Goal: Task Accomplishment & Management: Use online tool/utility

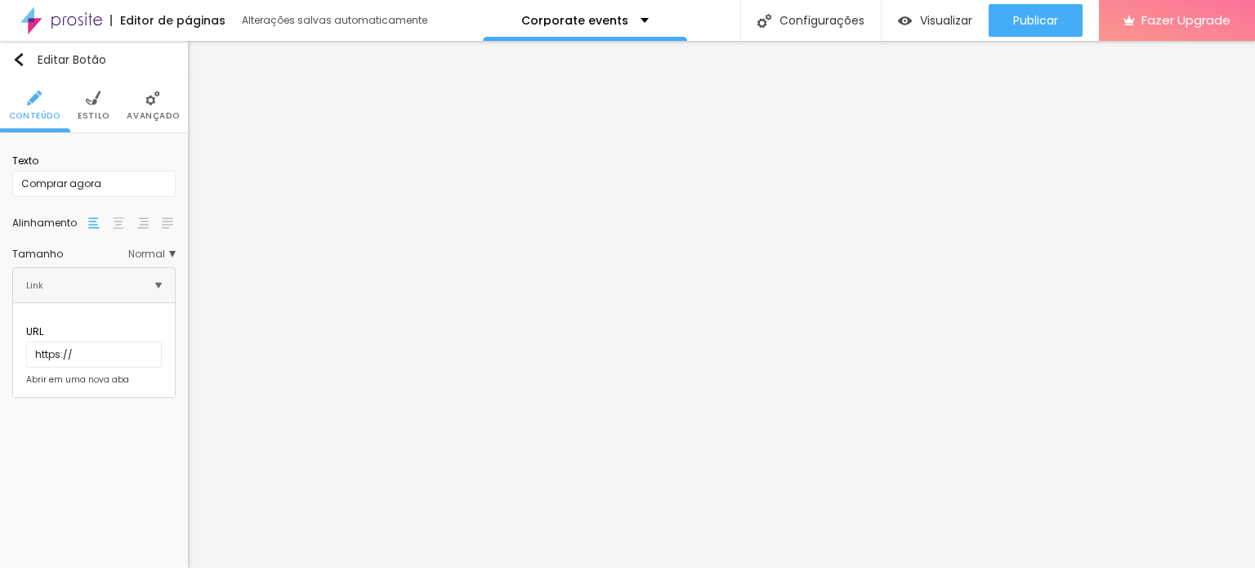
click at [96, 114] on span "Estilo" at bounding box center [94, 116] width 32 height 8
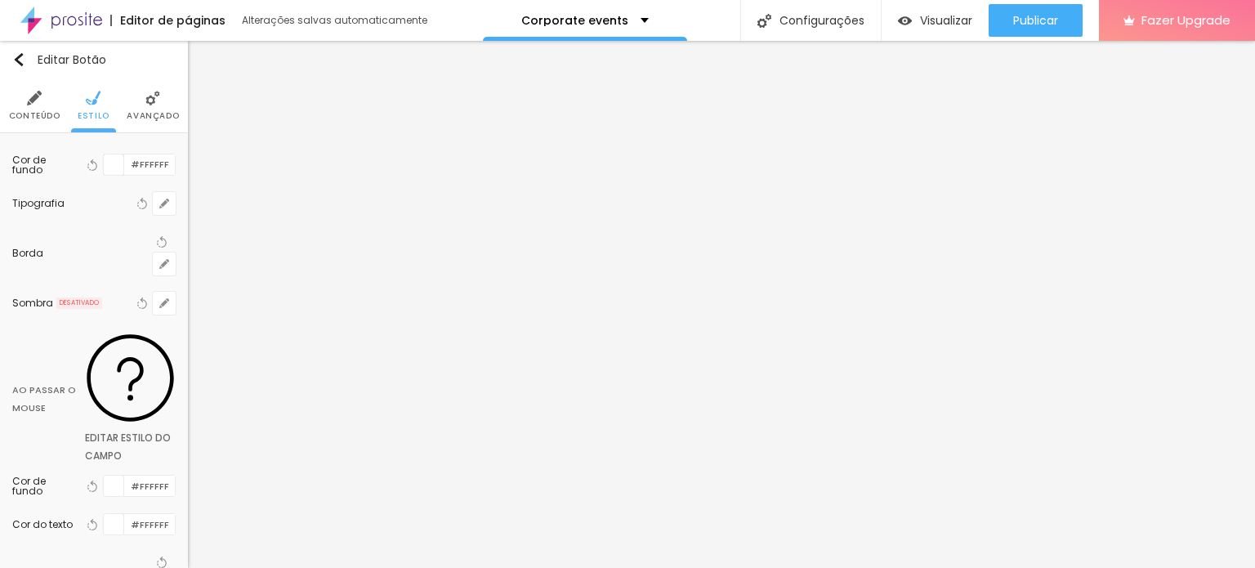
click at [137, 113] on span "Avançado" at bounding box center [153, 116] width 52 height 8
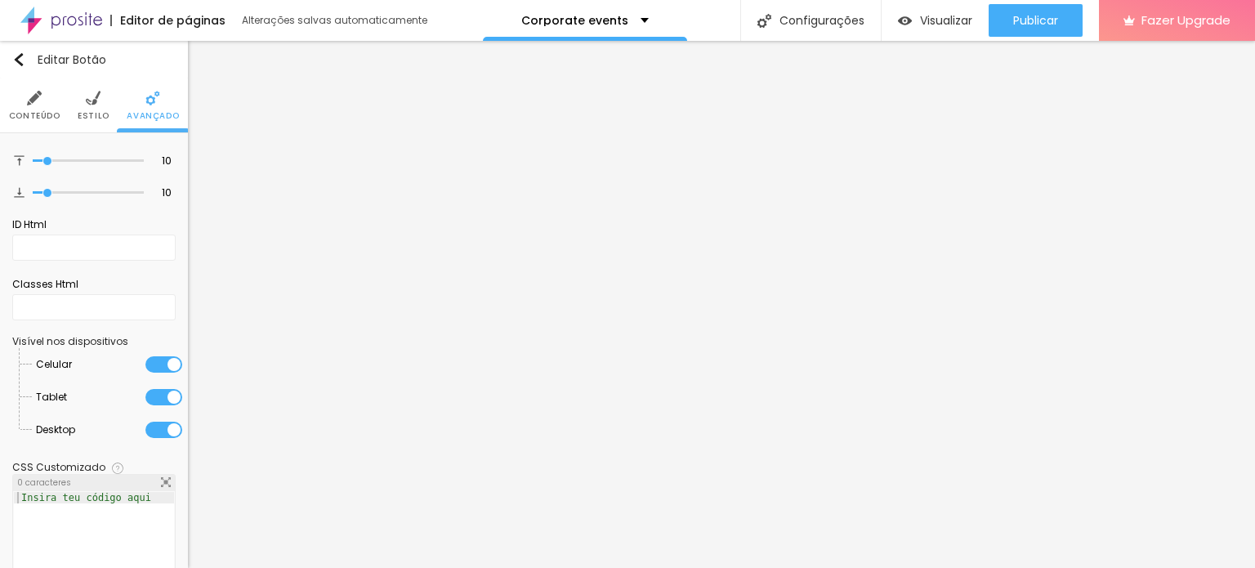
click at [89, 119] on span "Estilo" at bounding box center [94, 116] width 32 height 8
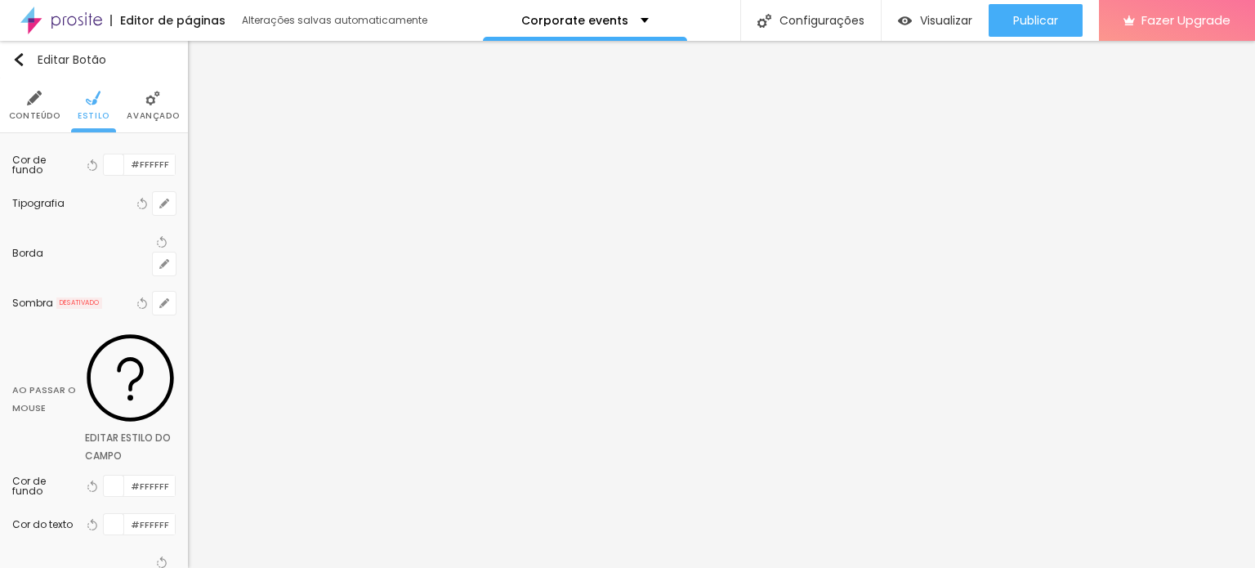
click at [57, 113] on span "Conteúdo" at bounding box center [34, 116] width 51 height 8
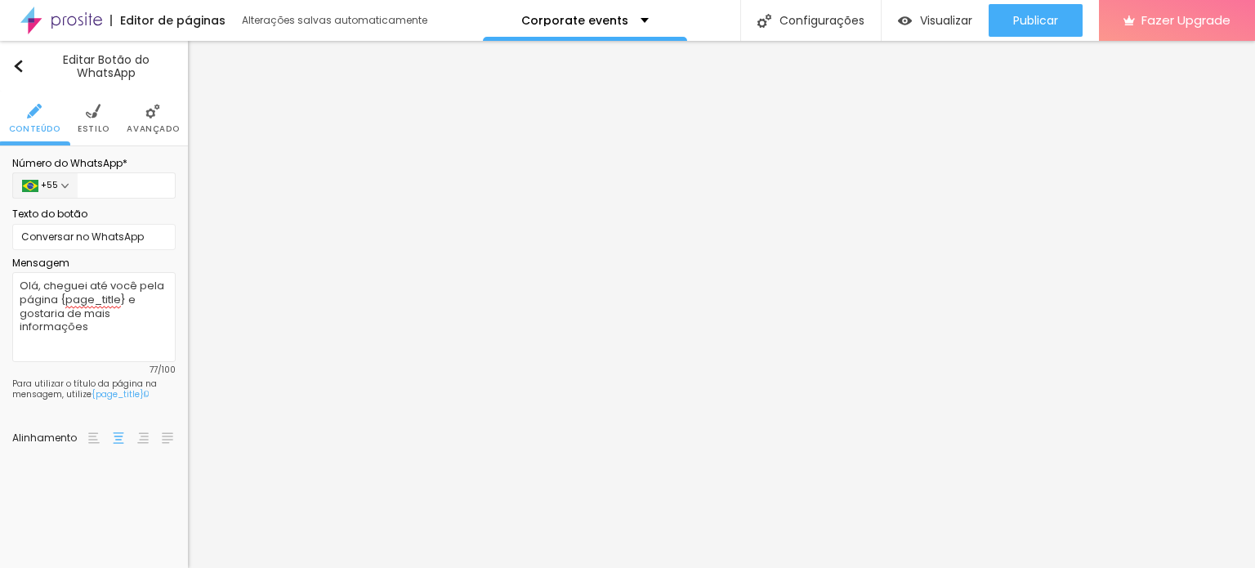
click at [60, 190] on div "+ 55" at bounding box center [44, 185] width 65 height 26
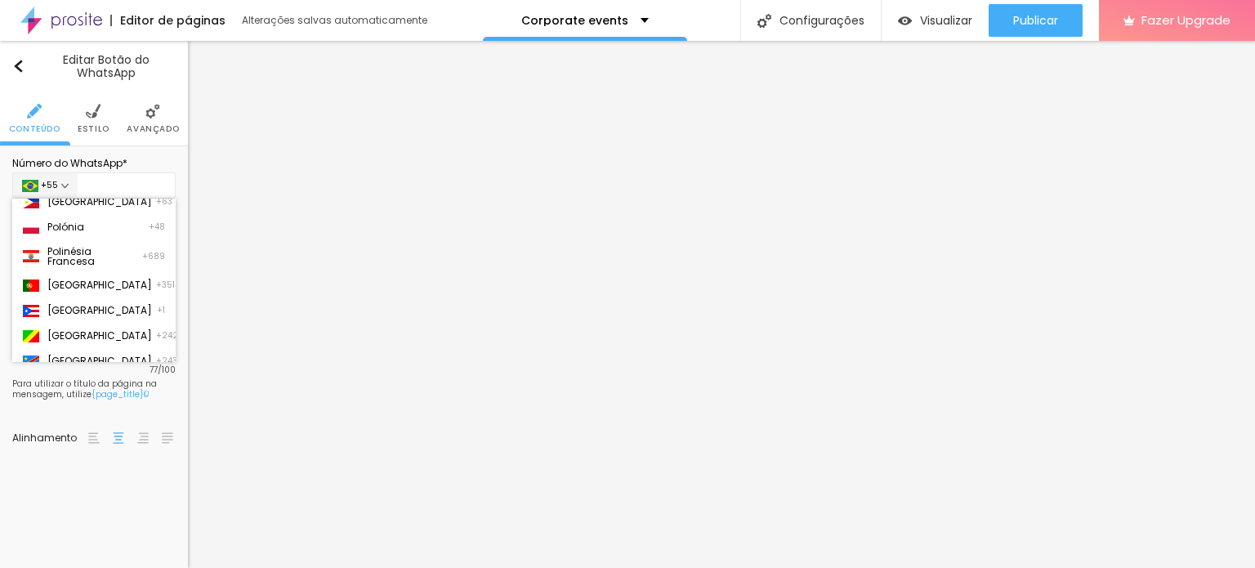
scroll to position [4278, 0]
click at [82, 288] on p "[GEOGRAPHIC_DATA]" at bounding box center [99, 283] width 105 height 10
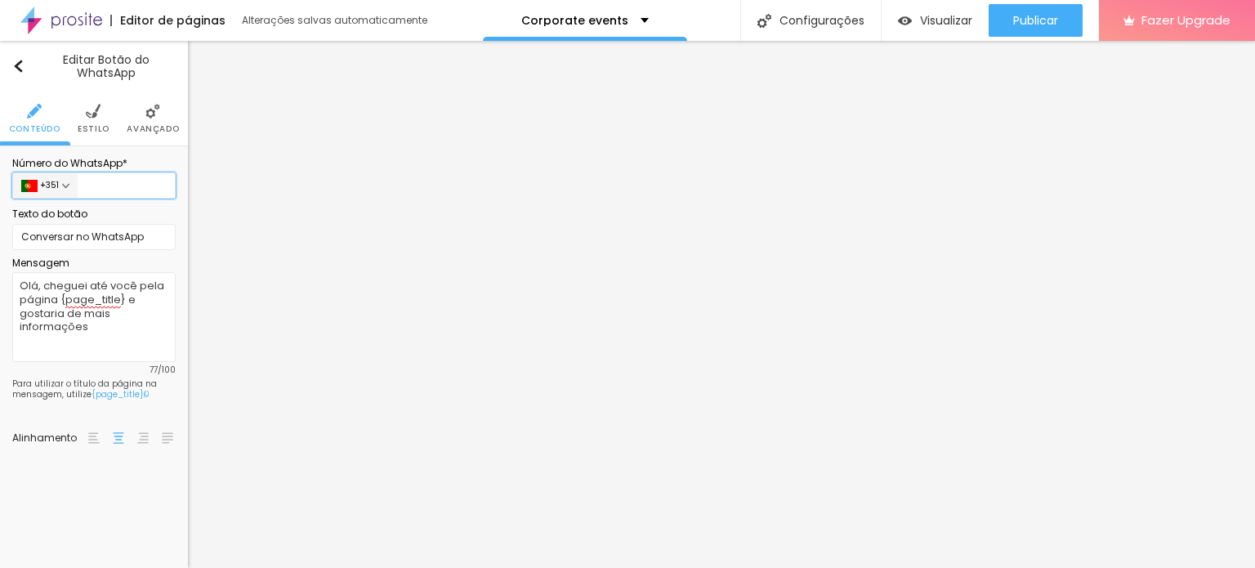
click at [114, 182] on input "text" at bounding box center [127, 185] width 98 height 26
type input "912785244"
click at [142, 318] on textarea "Olá, cheguei até você pela página {page_title} e gostaria de mais informações" at bounding box center [93, 317] width 163 height 90
click at [96, 114] on img at bounding box center [93, 111] width 15 height 15
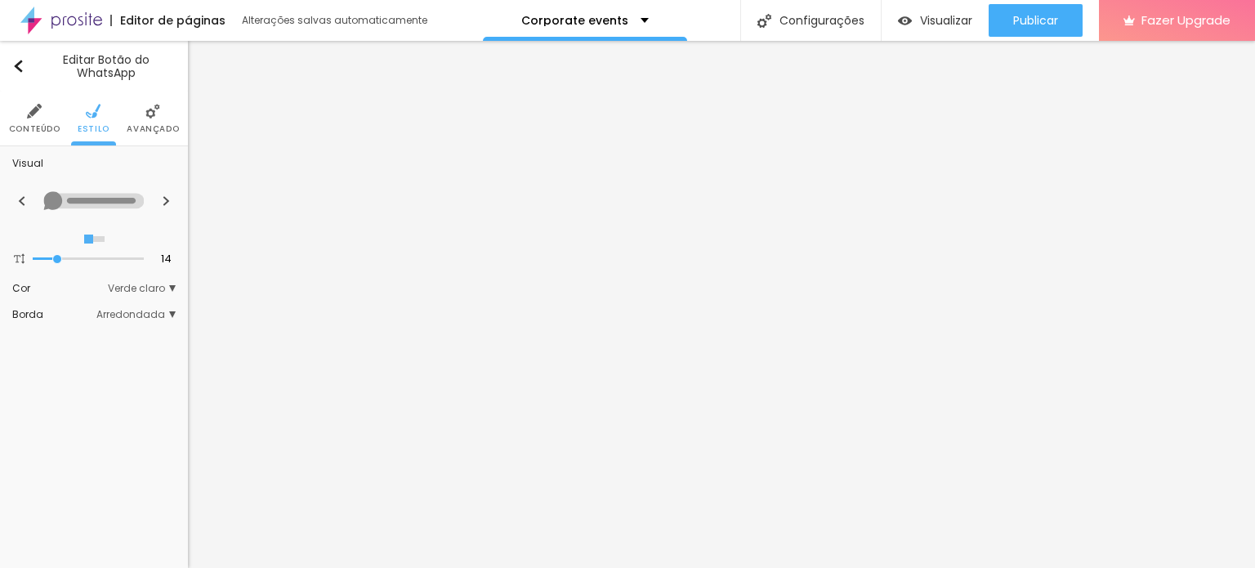
click at [134, 117] on li "Avançado" at bounding box center [153, 119] width 52 height 54
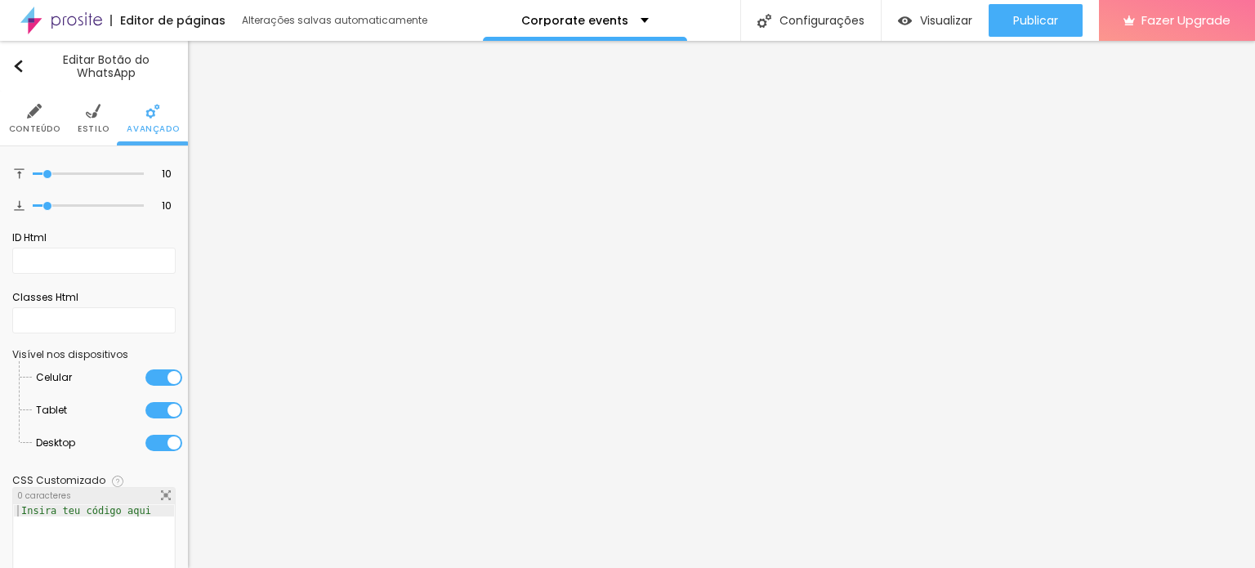
click at [51, 120] on li "Conteúdo" at bounding box center [34, 119] width 51 height 54
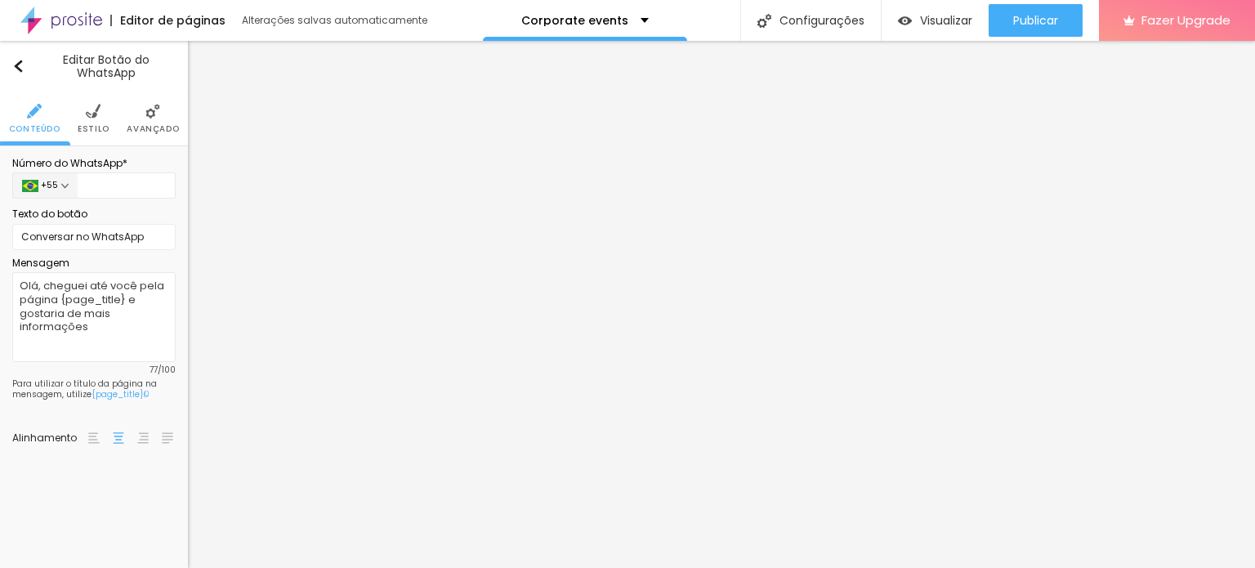
scroll to position [0, 0]
click at [61, 186] on img at bounding box center [64, 185] width 7 height 7
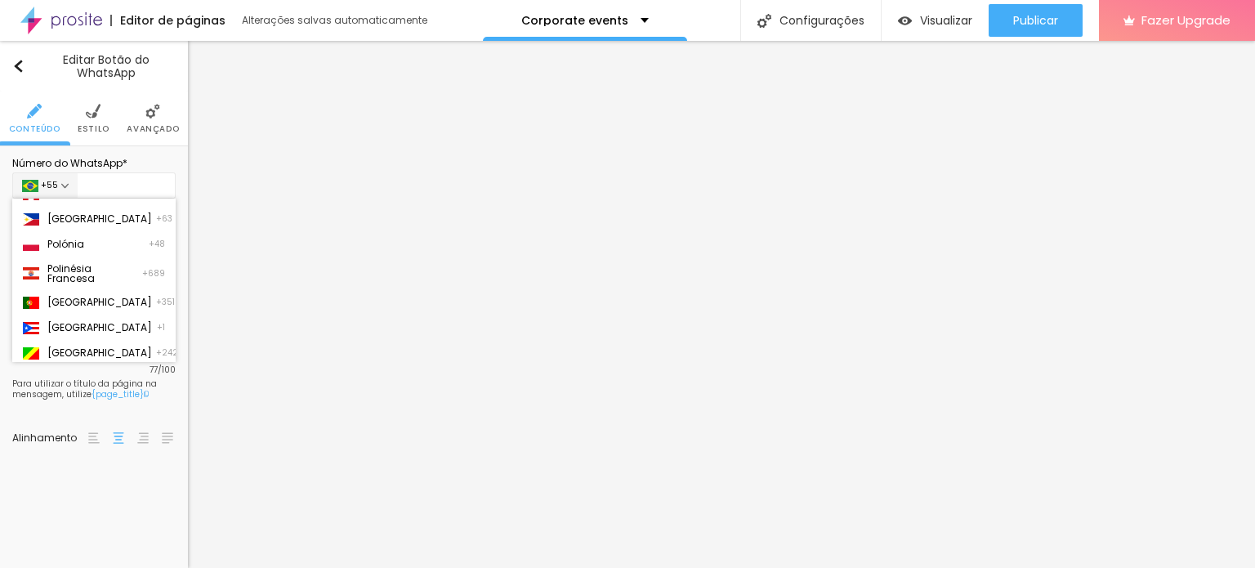
scroll to position [4295, 0]
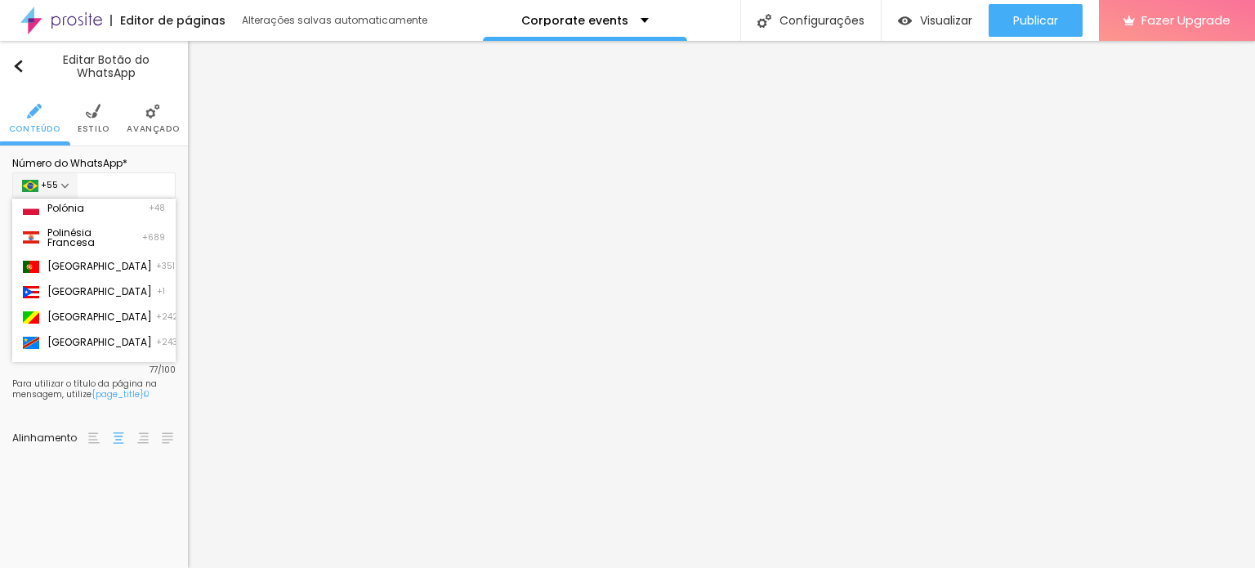
click at [123, 271] on p "[GEOGRAPHIC_DATA]" at bounding box center [99, 267] width 105 height 10
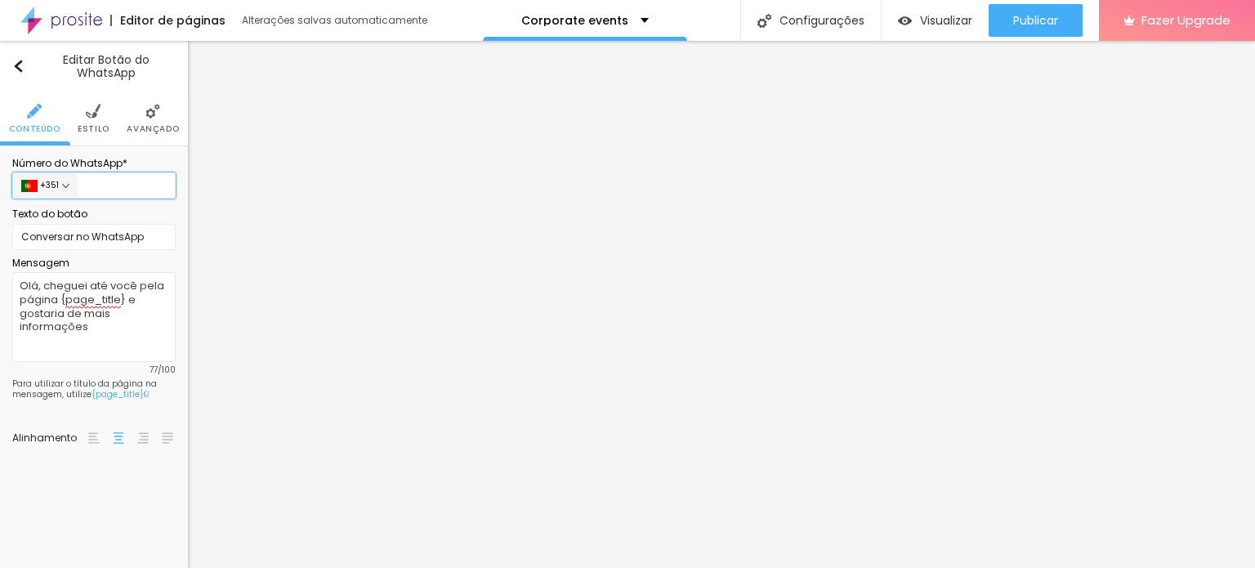
click at [116, 186] on input "text" at bounding box center [127, 185] width 98 height 26
type input "912785244"
click at [78, 521] on div "Editar Botão do WhatsApp Conteúdo Estilo Avançado Número do WhatsApp * [PHONE_N…" at bounding box center [94, 304] width 188 height 527
click at [64, 168] on div "Número do WhatsApp *" at bounding box center [93, 164] width 163 height 10
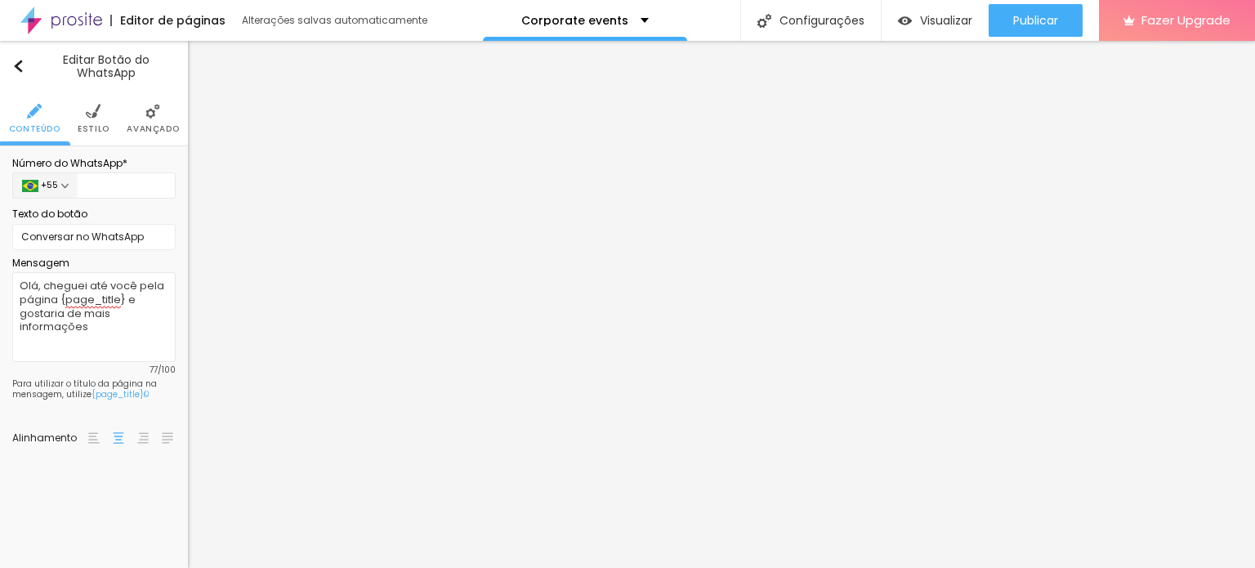
click at [68, 174] on div "+ 55" at bounding box center [44, 185] width 65 height 26
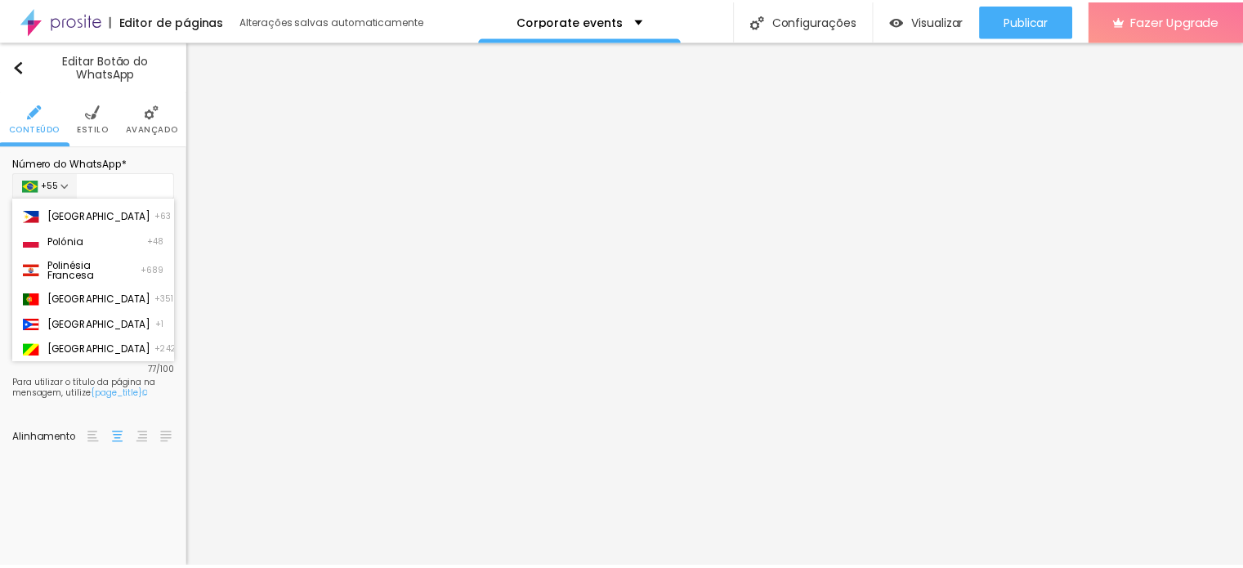
scroll to position [4268, 0]
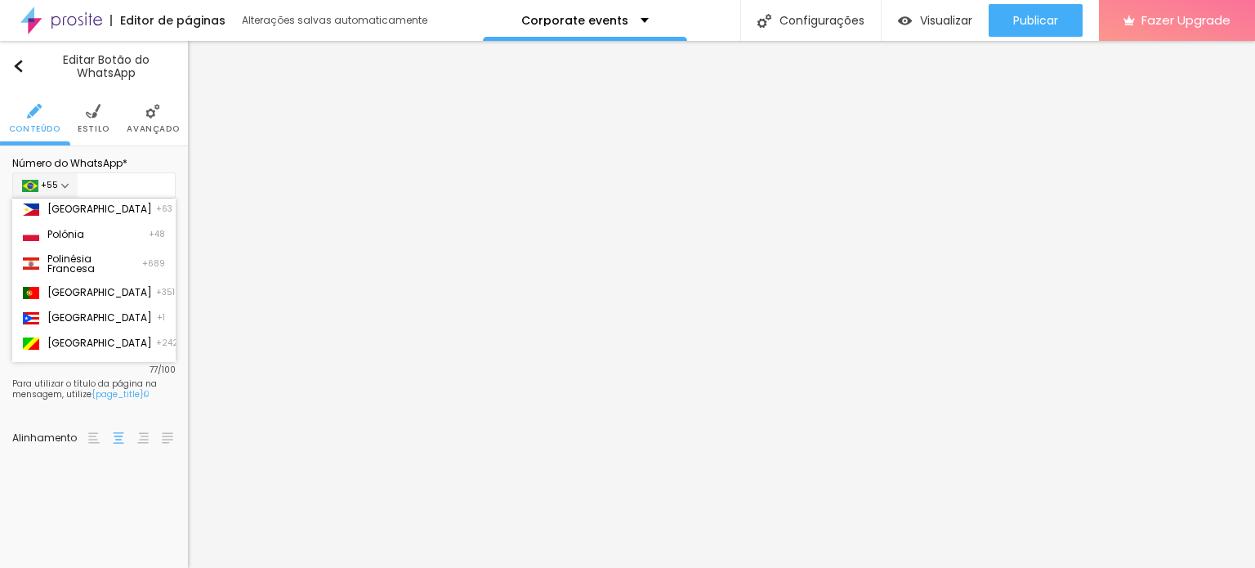
click at [95, 297] on p "[GEOGRAPHIC_DATA]" at bounding box center [99, 293] width 105 height 10
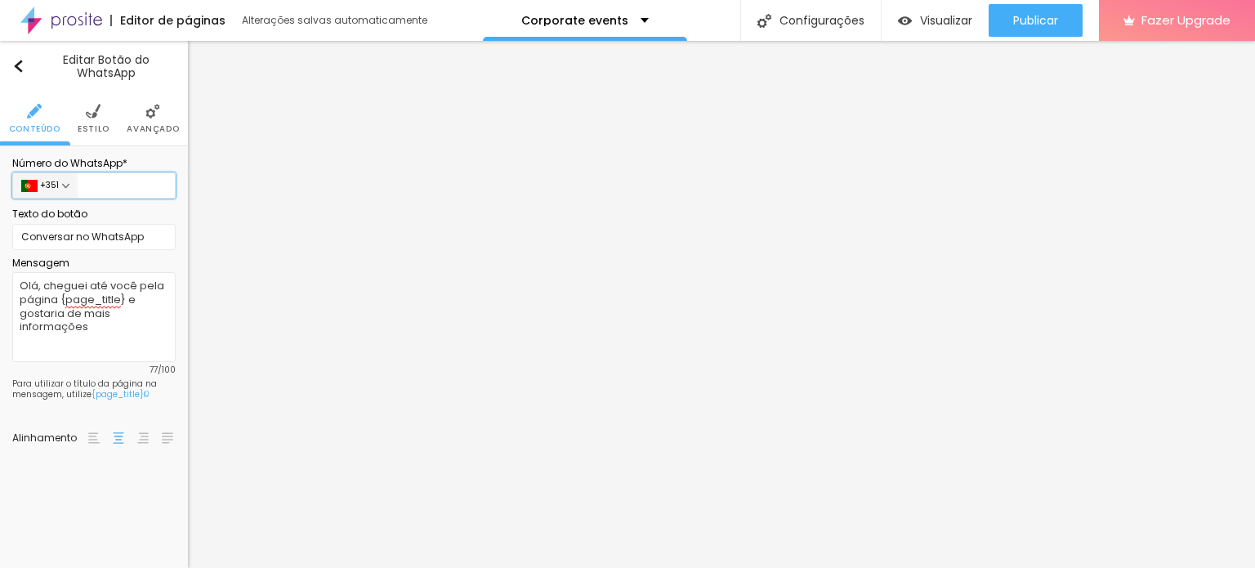
click at [144, 174] on input "text" at bounding box center [127, 185] width 98 height 26
type input "912785244"
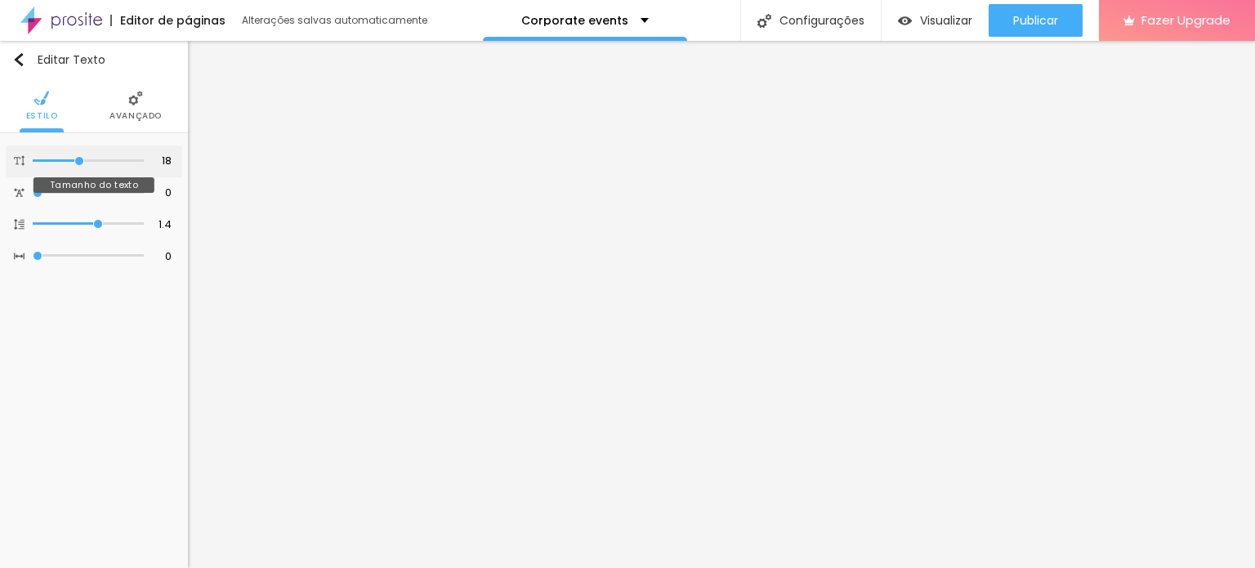
type input "19"
type input "18"
type input "19"
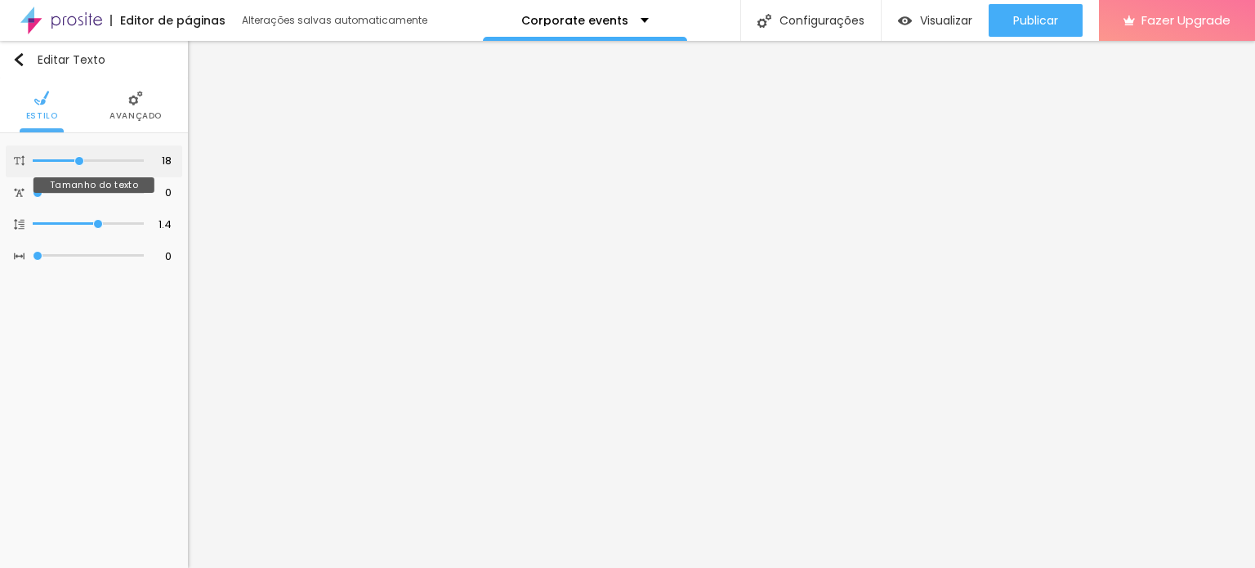
type input "19"
click at [85, 155] on input "range" at bounding box center [89, 160] width 105 height 13
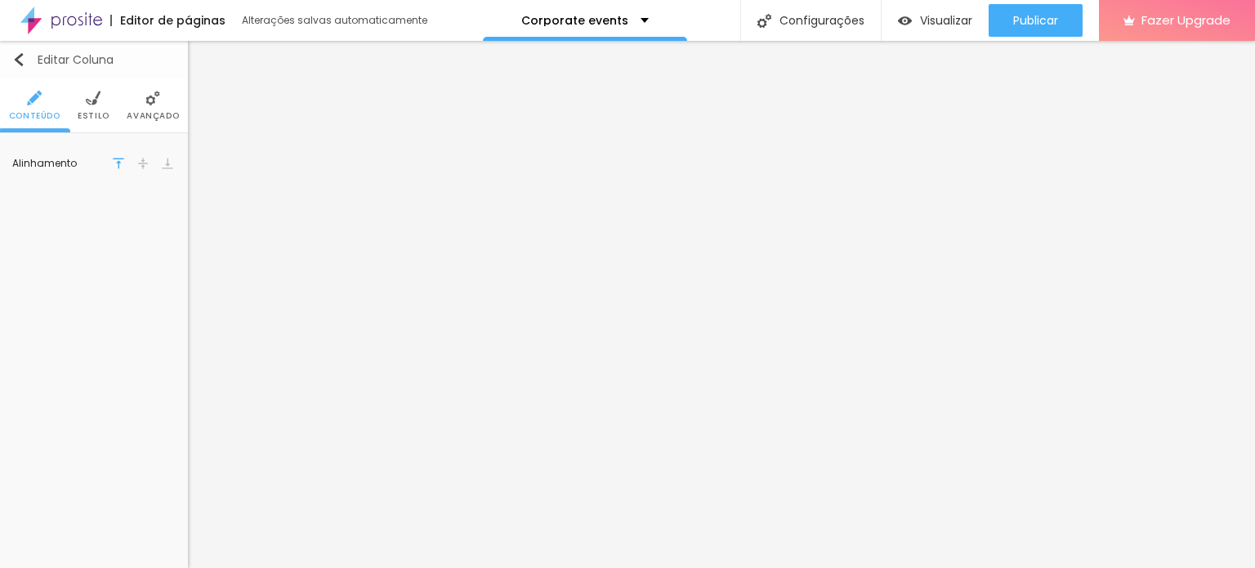
click at [8, 58] on button "Editar Coluna" at bounding box center [94, 60] width 188 height 38
click at [16, 56] on img "button" at bounding box center [18, 59] width 13 height 13
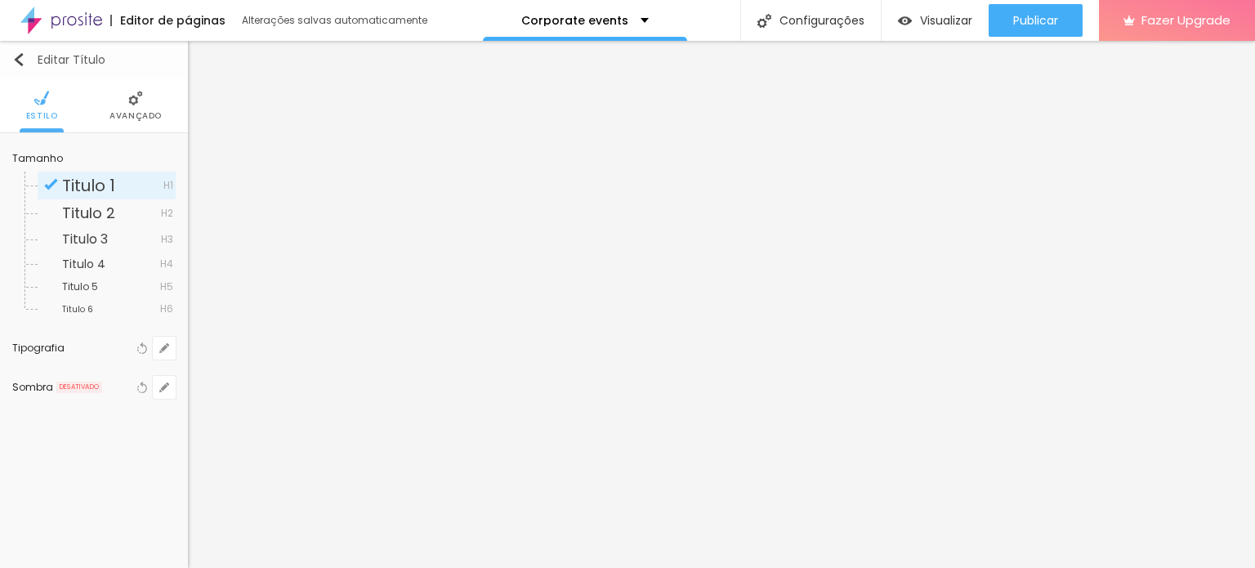
click at [20, 62] on img "button" at bounding box center [18, 59] width 13 height 13
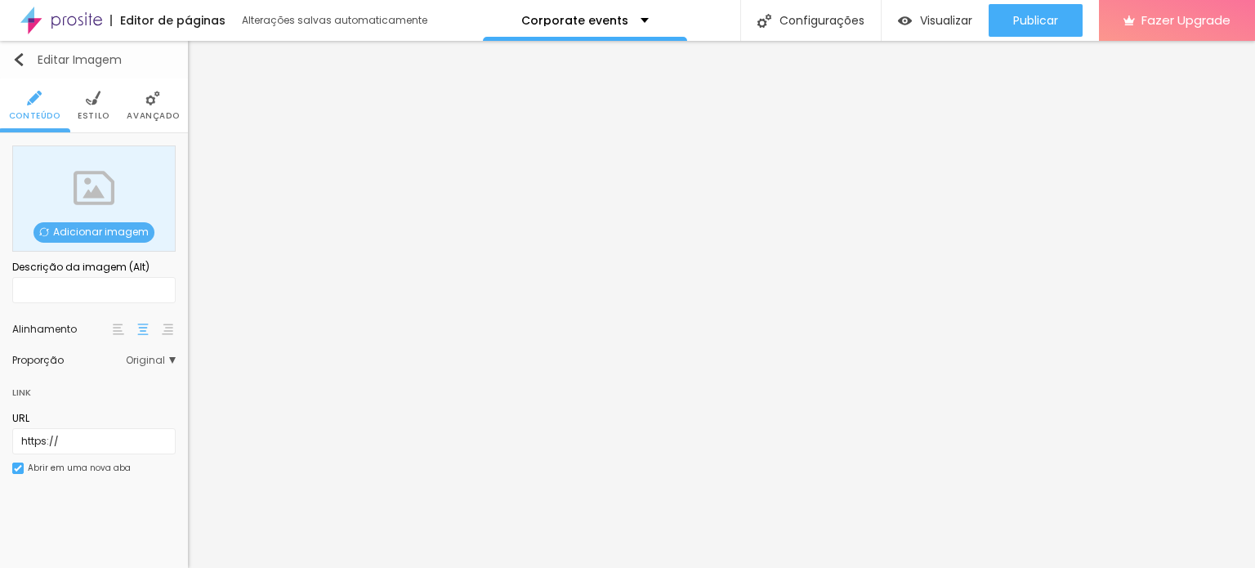
click at [23, 58] on img "button" at bounding box center [18, 59] width 13 height 13
click at [68, 222] on span "Adicionar imagem" at bounding box center [94, 232] width 121 height 20
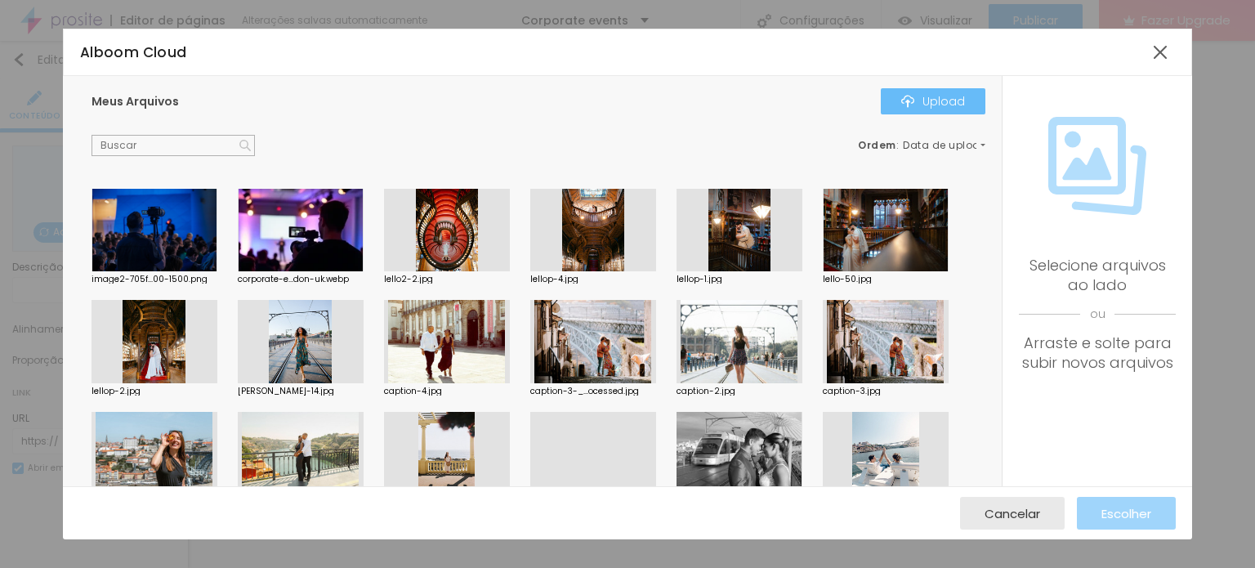
click at [905, 110] on button "Upload" at bounding box center [933, 101] width 105 height 26
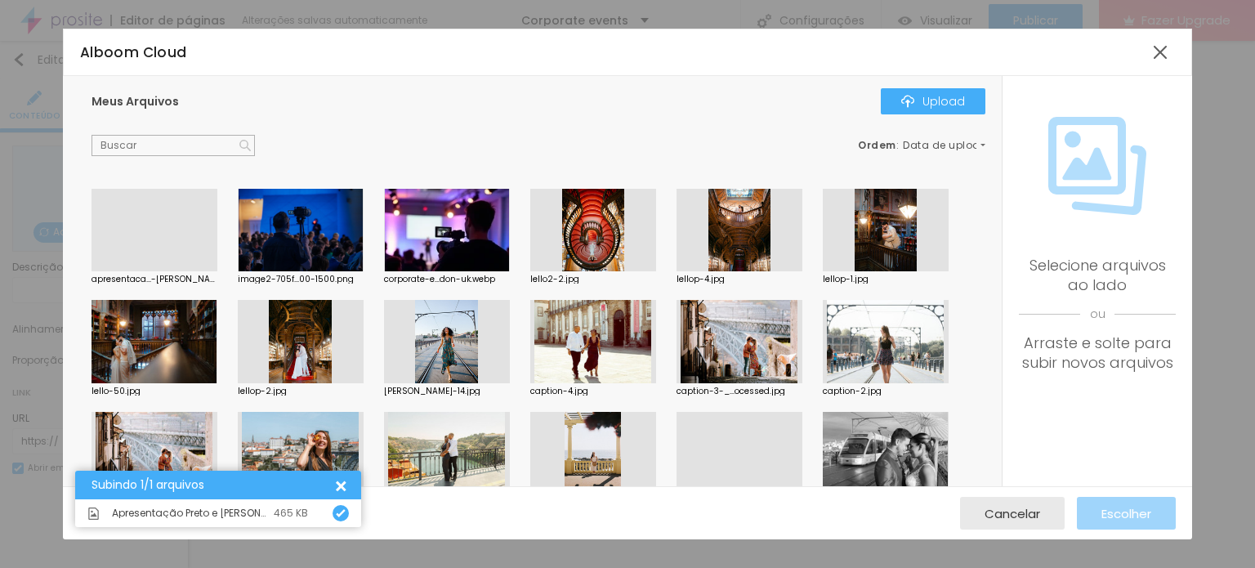
click at [179, 271] on div at bounding box center [155, 271] width 126 height 0
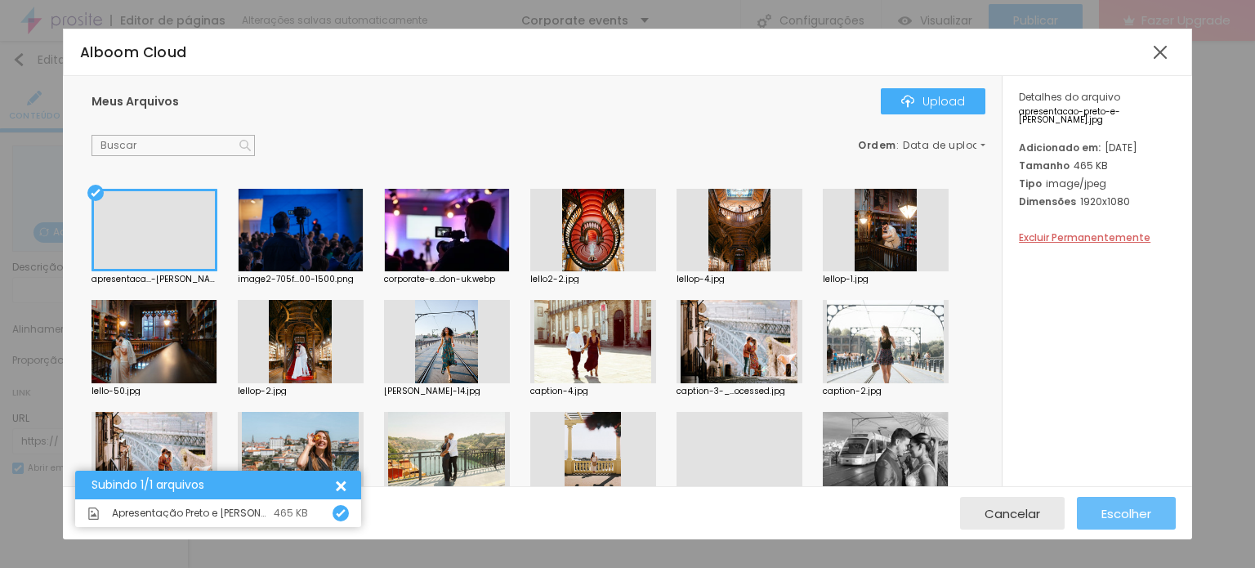
click at [1115, 520] on span "Escolher" at bounding box center [1127, 514] width 50 height 14
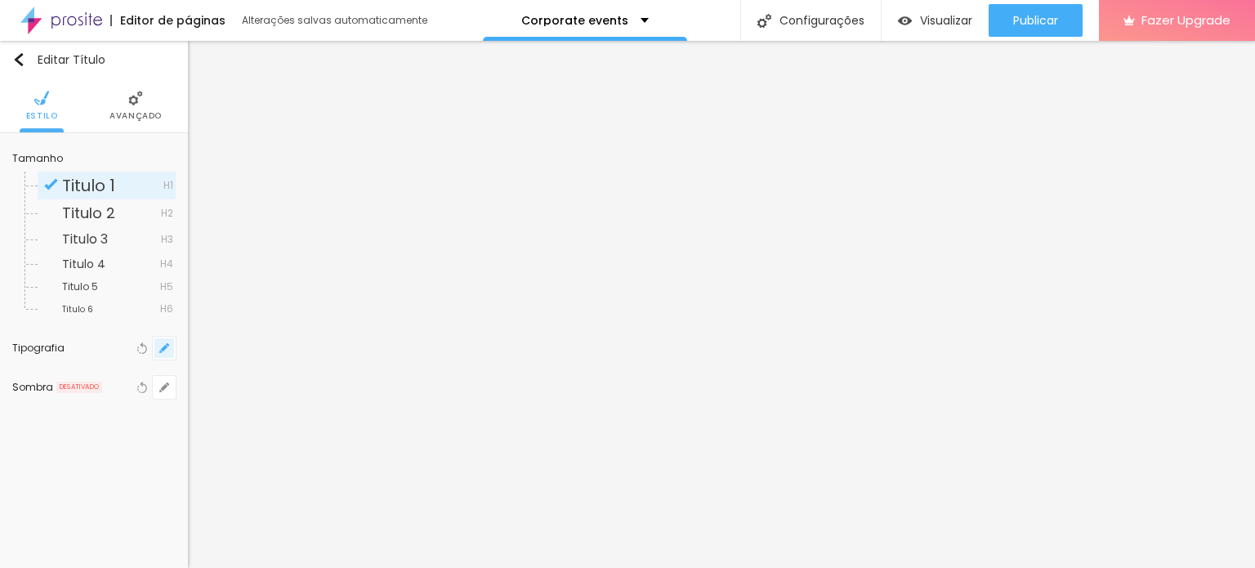
click at [159, 339] on button "button" at bounding box center [164, 348] width 23 height 23
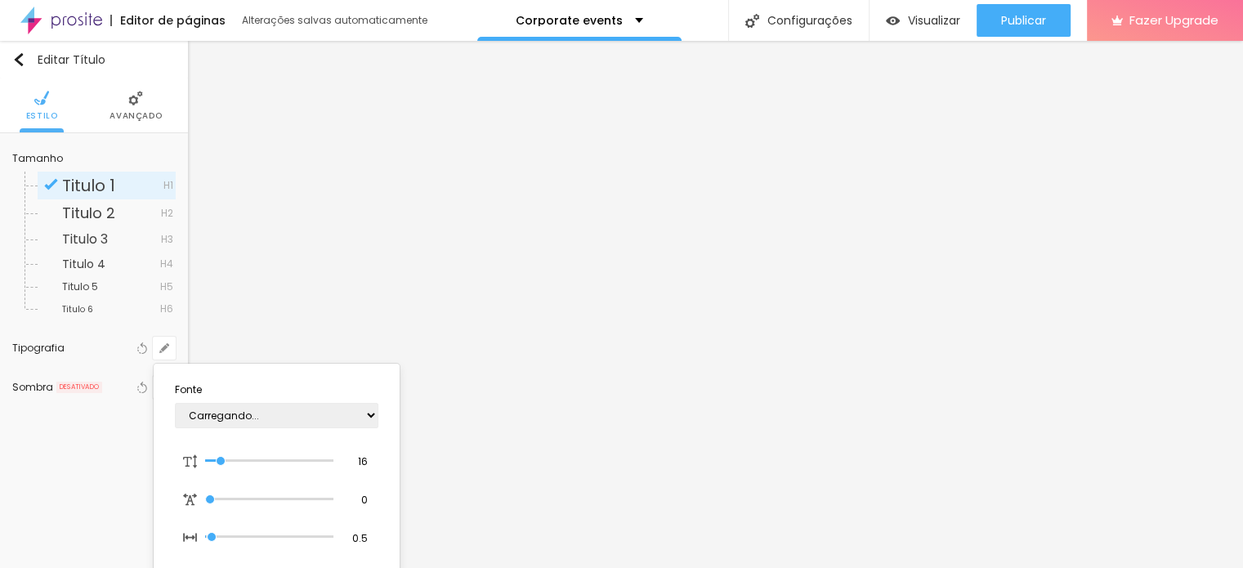
type input "1"
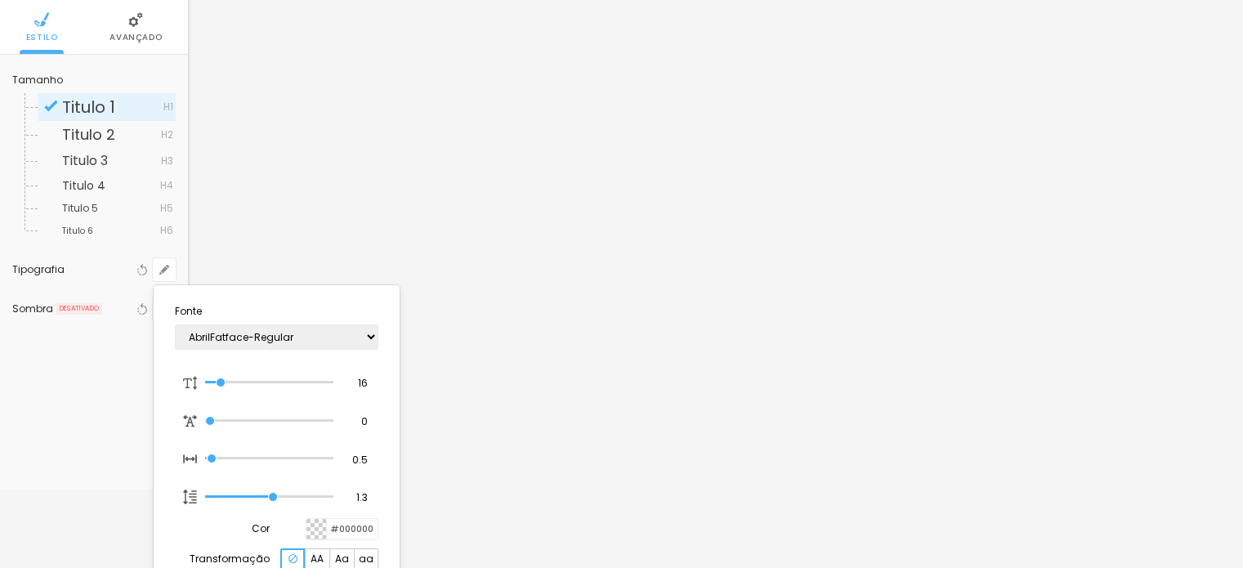
scroll to position [82, 0]
click at [268, 333] on select "AbrilFatface-Regular Actor-Regular Alegreya AlegreyaBlack [PERSON_NAME] [PERSON…" at bounding box center [276, 333] width 203 height 25
select select "Lato"
click at [175, 321] on select "AbrilFatface-Regular Actor-Regular Alegreya AlegreyaBlack [PERSON_NAME] [PERSON…" at bounding box center [276, 333] width 203 height 25
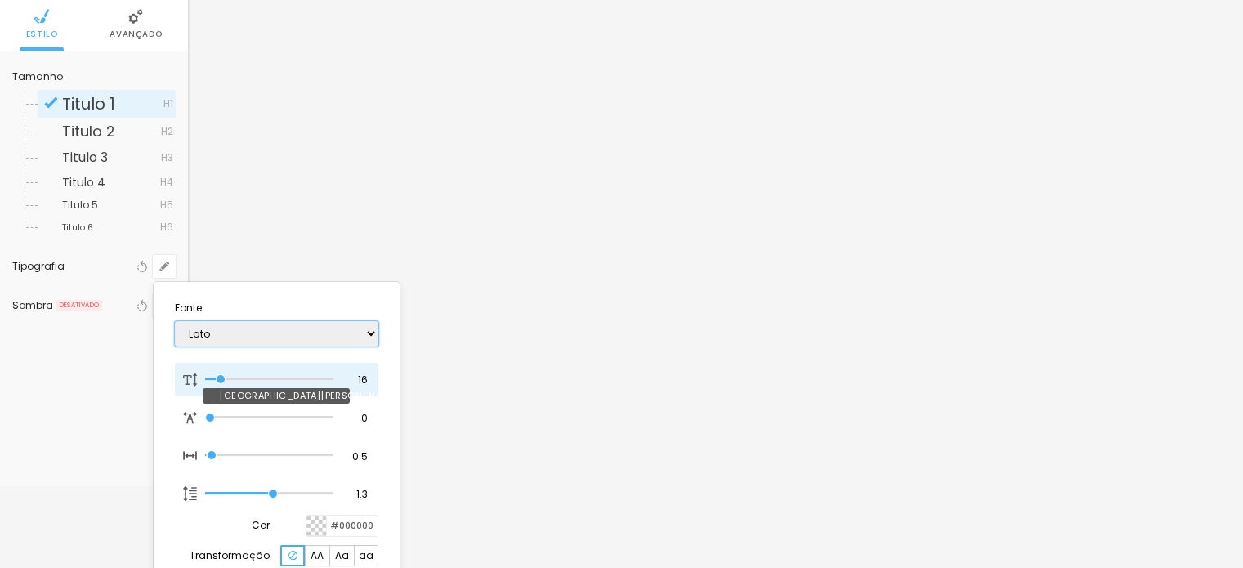
type input "1"
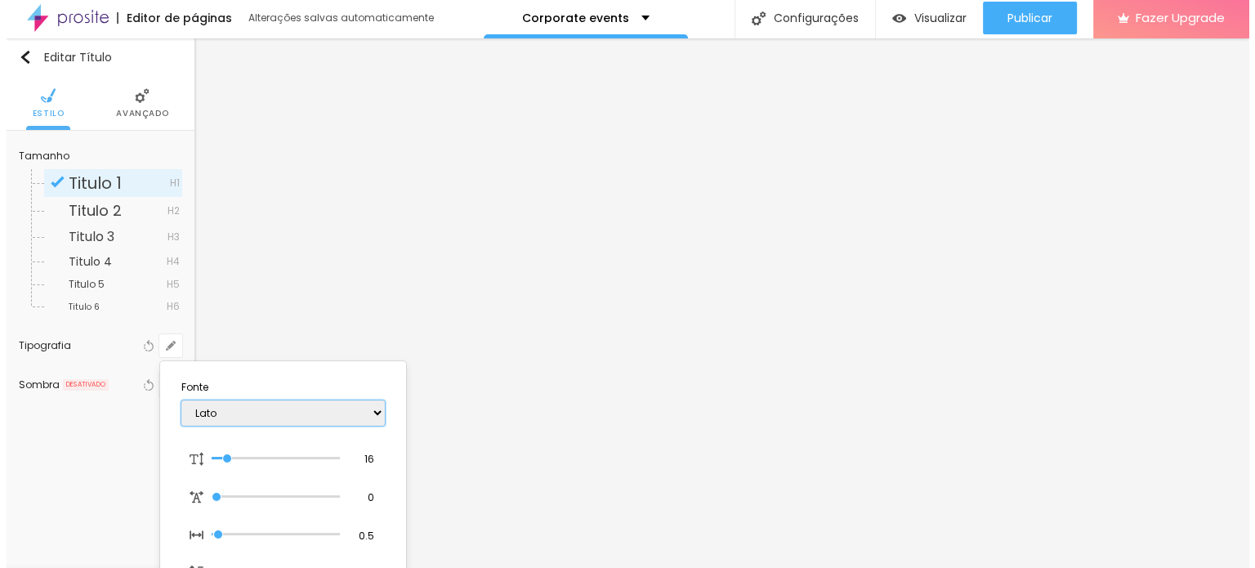
scroll to position [0, 0]
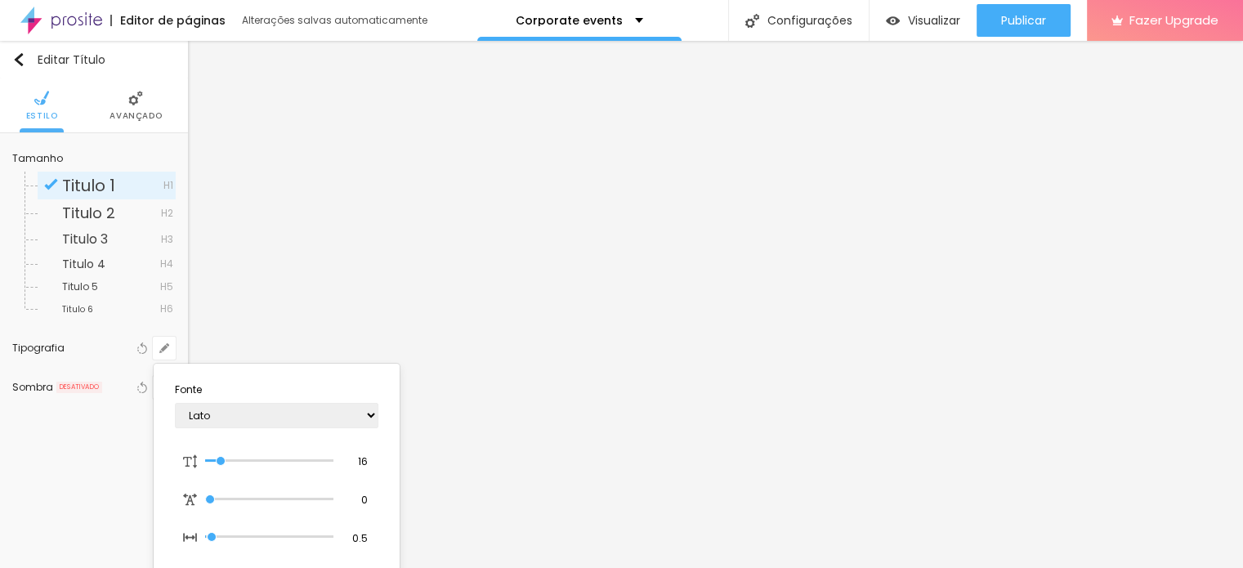
click at [104, 413] on div at bounding box center [621, 284] width 1243 height 568
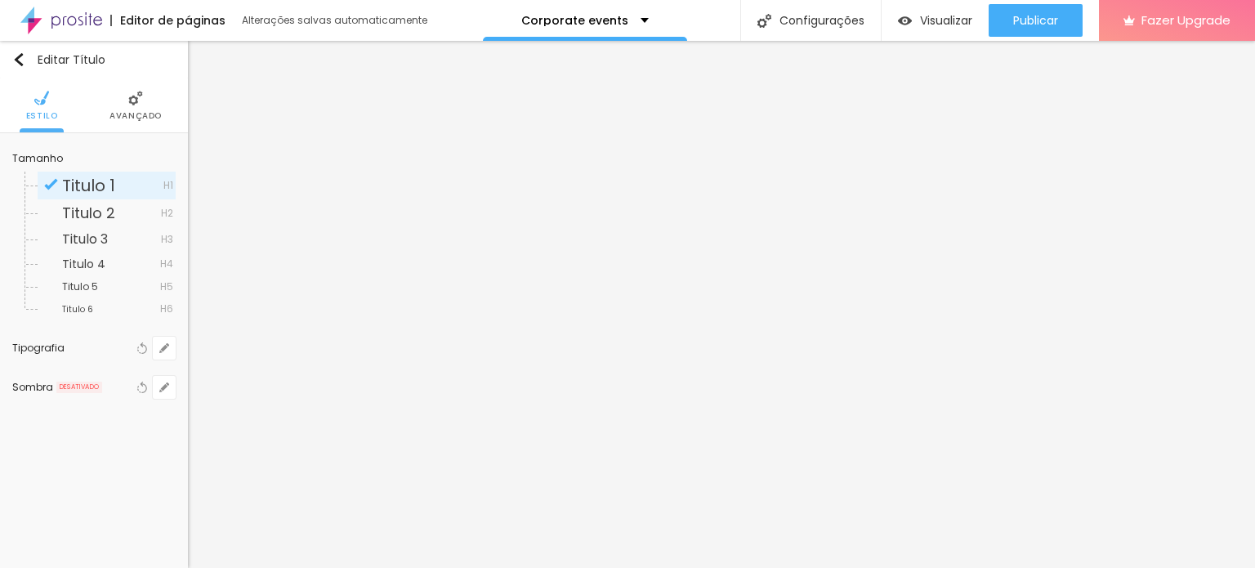
click at [104, 413] on div "Tamanho Titulo 1 H1 Titulo 2 H2 Titulo 3 H3 Titulo 4 H4 Titulo 5 H5 Titulo 6 H6…" at bounding box center [94, 276] width 188 height 286
click at [141, 118] on span "Avançado" at bounding box center [136, 116] width 52 height 8
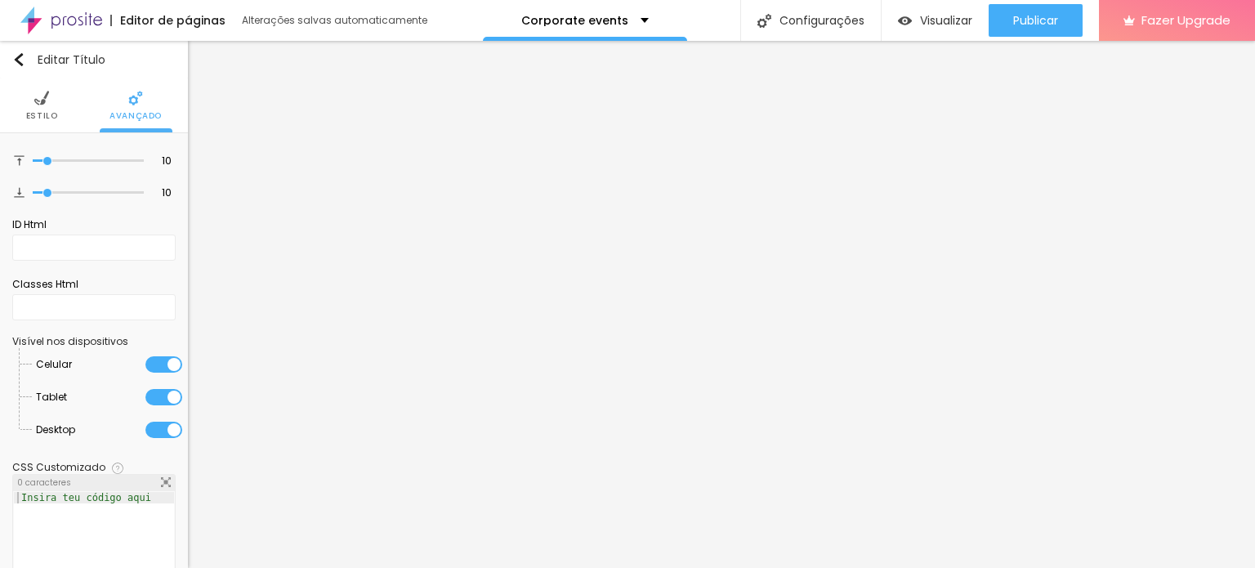
click at [40, 117] on span "Estilo" at bounding box center [42, 116] width 32 height 8
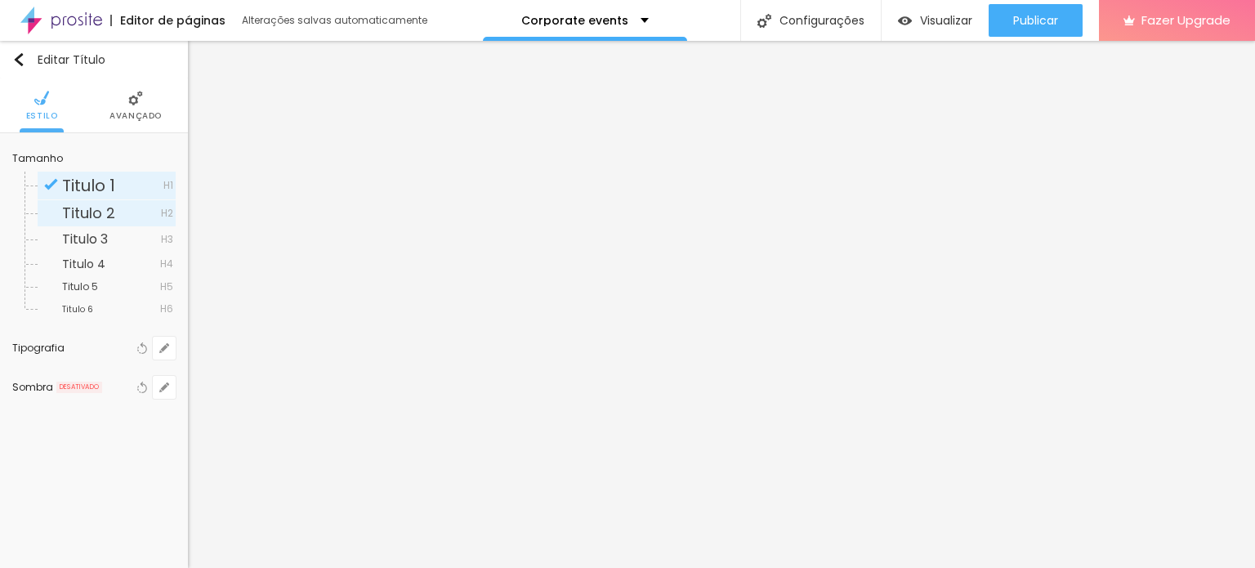
click at [105, 208] on span "Titulo 2" at bounding box center [88, 213] width 53 height 20
click at [168, 347] on icon "button" at bounding box center [164, 348] width 10 height 10
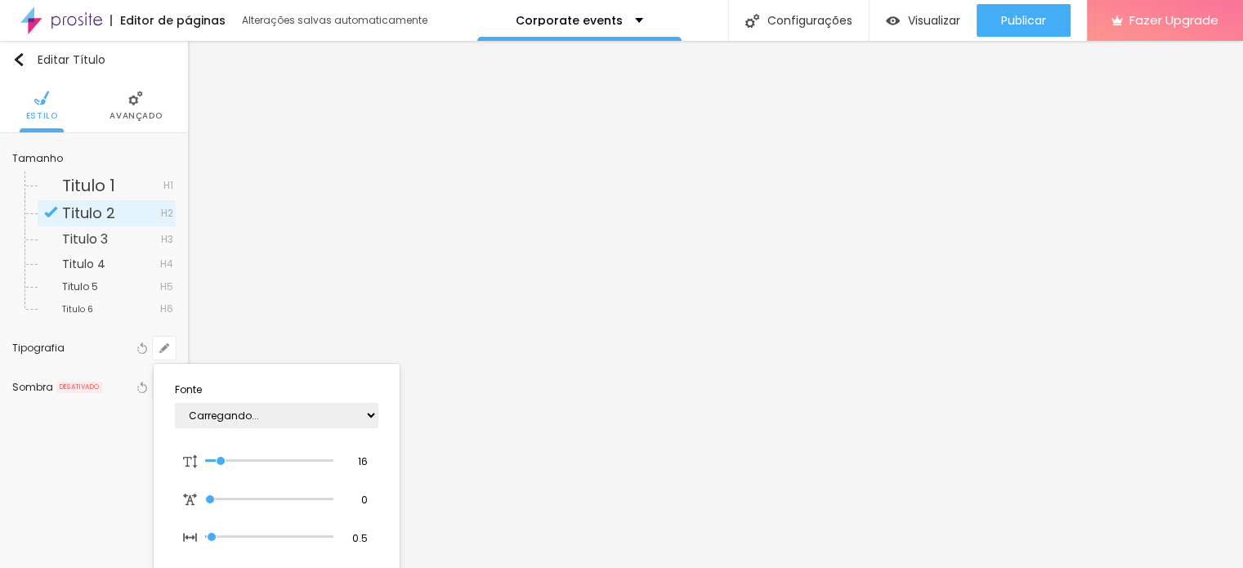
type input "1"
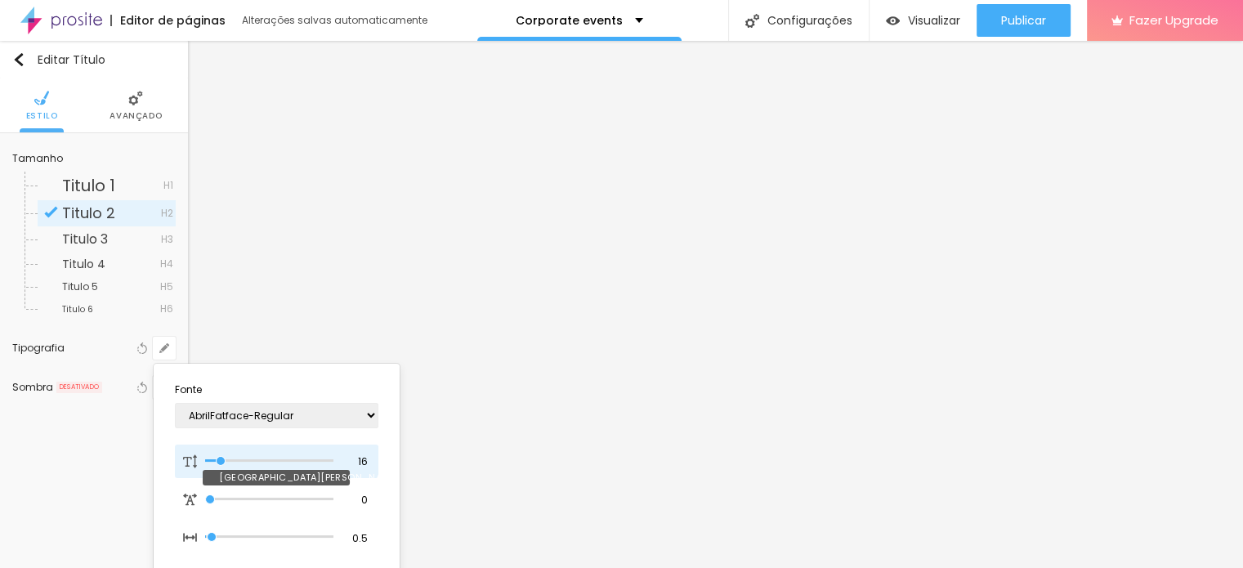
type input "18"
type input "1"
type input "19"
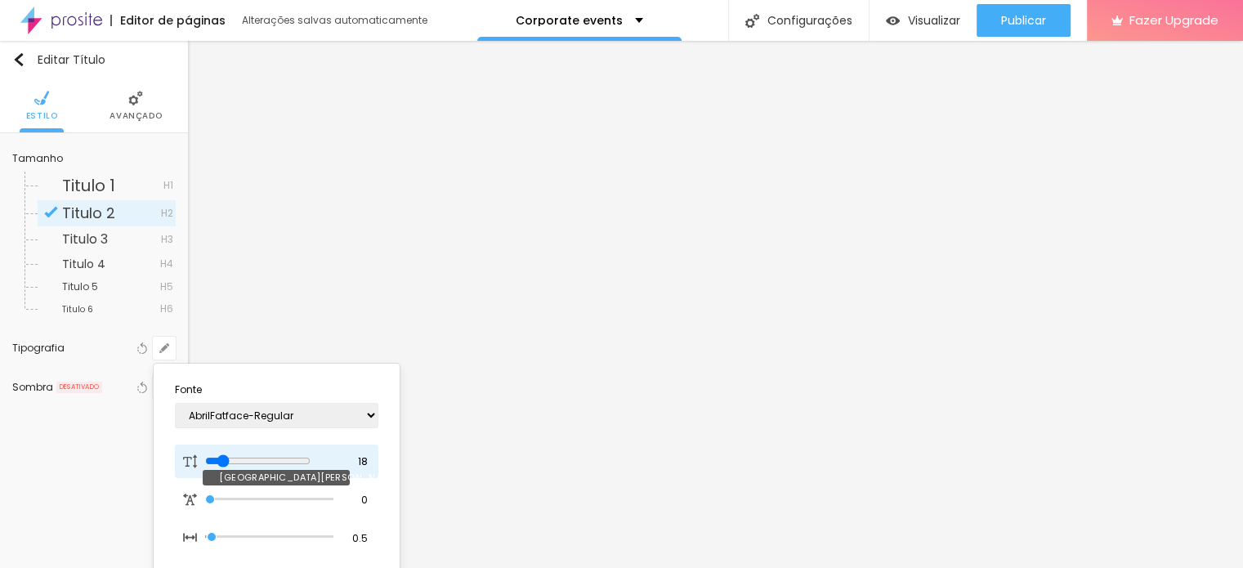
type input "1"
type input "21"
type input "1"
type input "23"
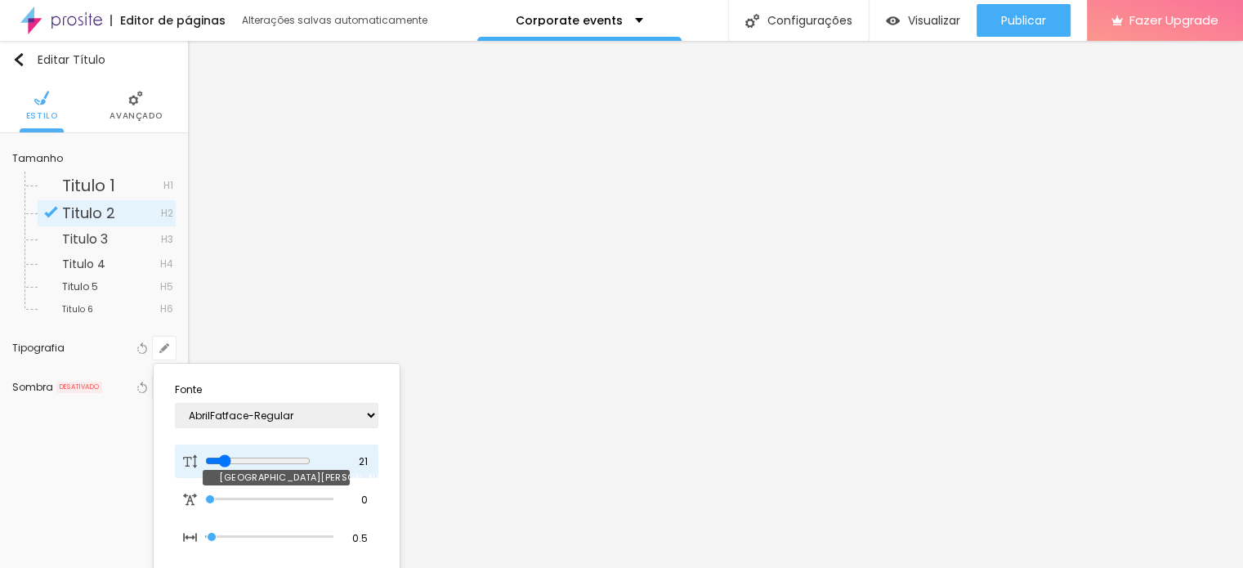
type input "23"
type input "1"
type input "26"
type input "1"
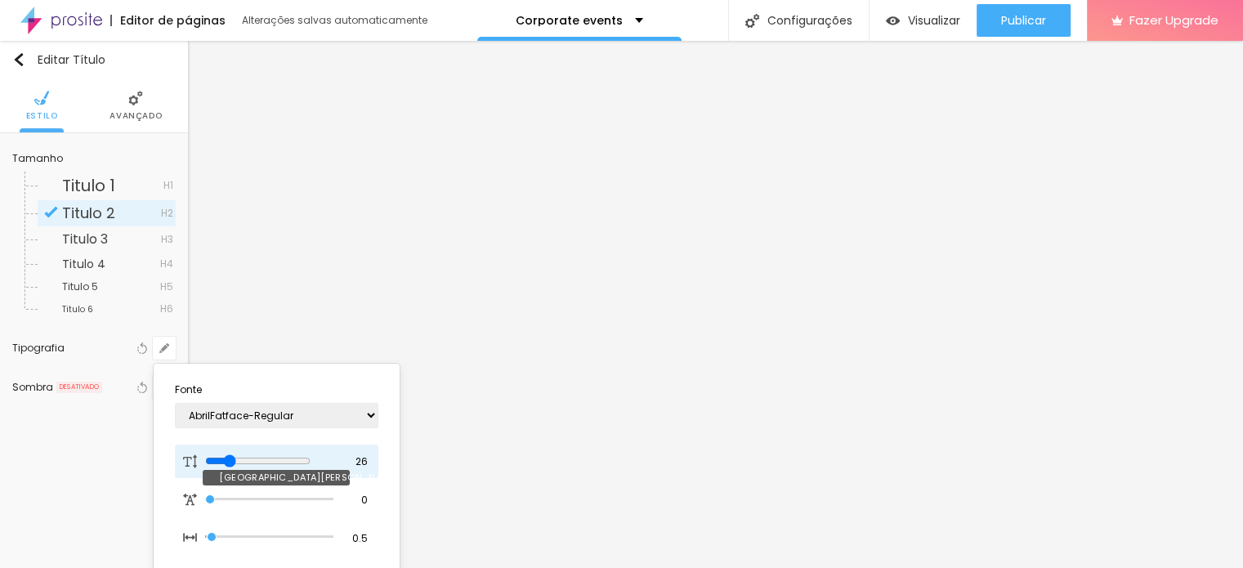
type input "27"
type input "1"
type input "30"
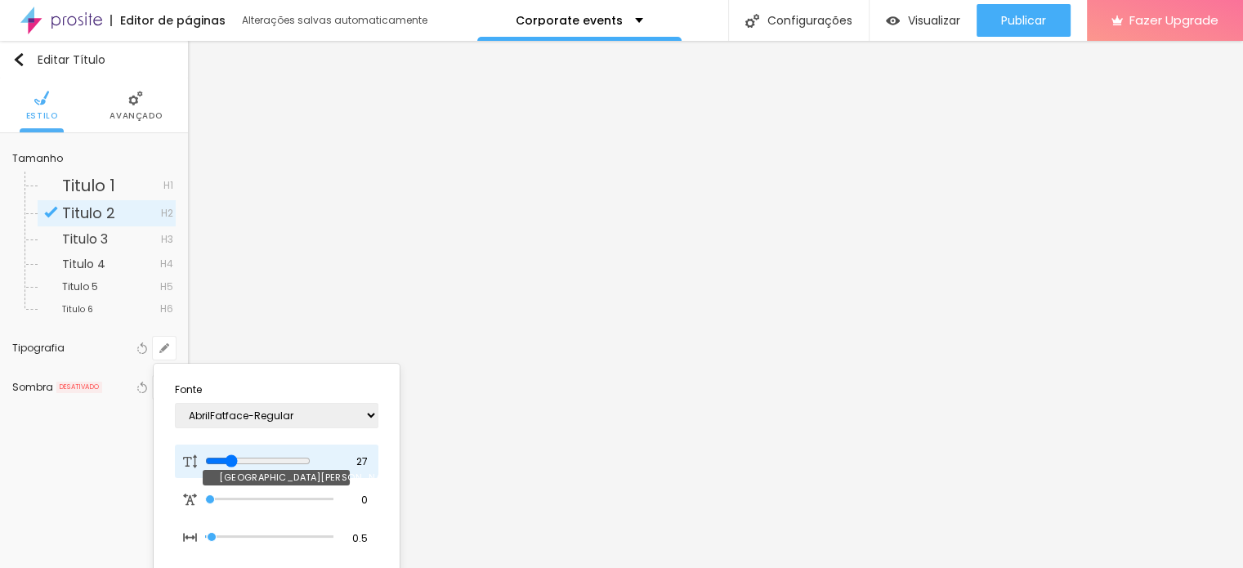
type input "1"
type input "35"
type input "1"
type input "36"
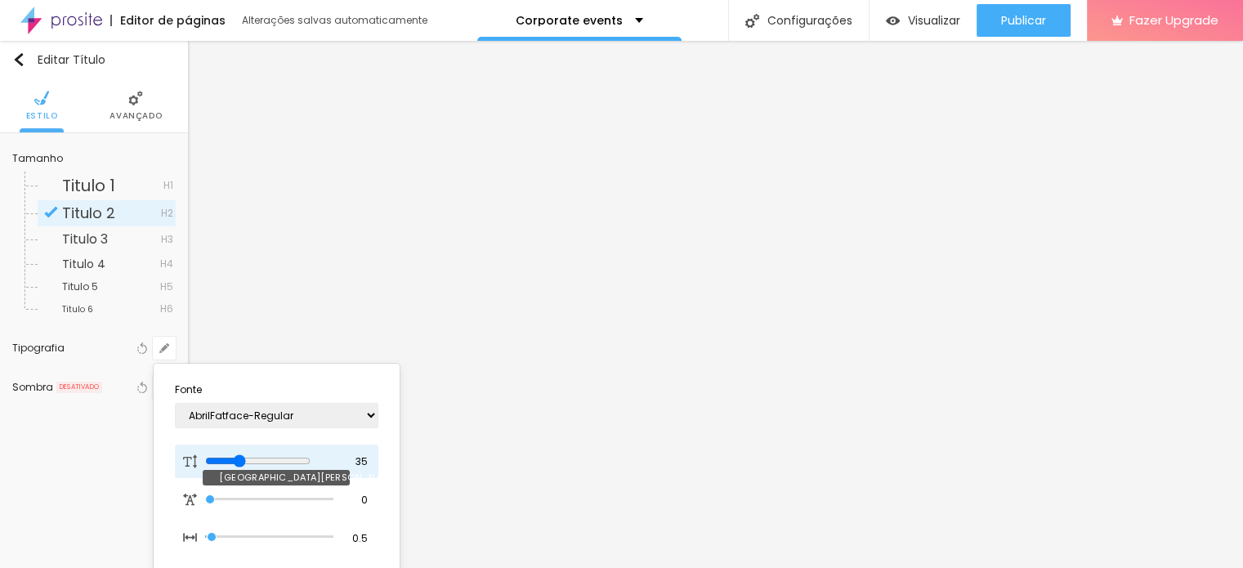
type input "36"
type input "1"
type input "38"
type input "1"
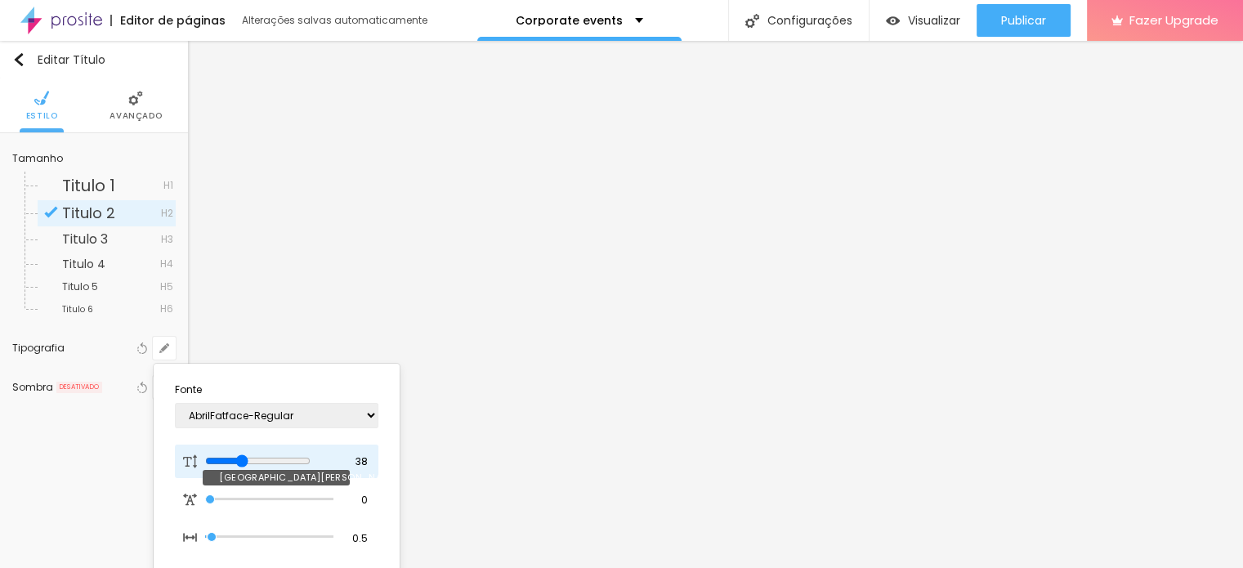
type input "40"
type input "1"
type input "42"
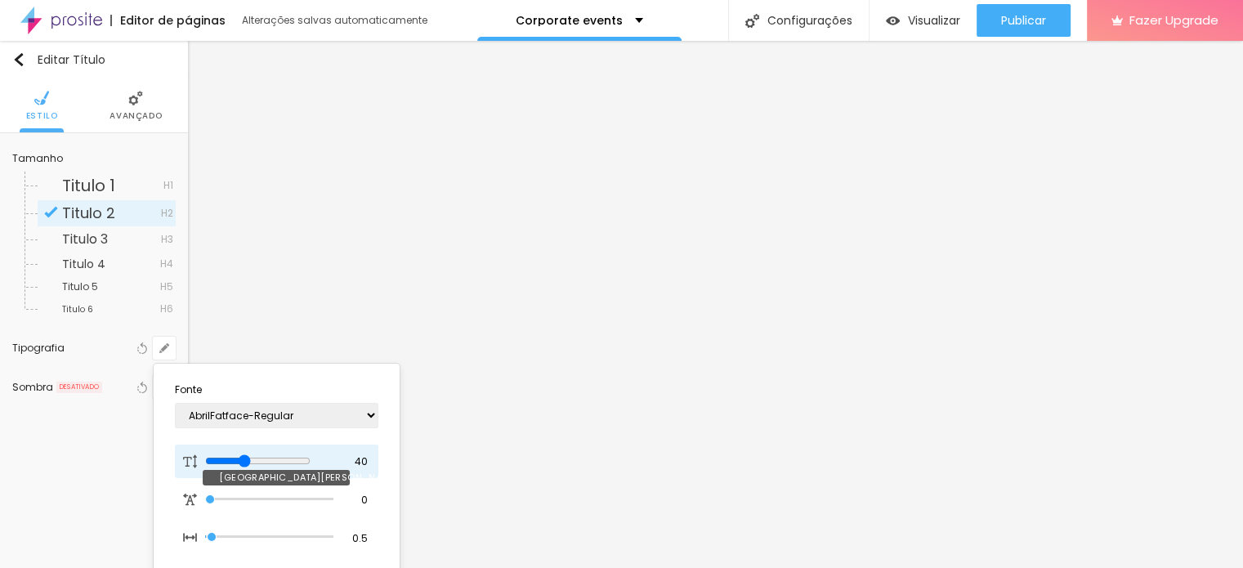
type input "1"
type input "43"
type input "1"
type input "46"
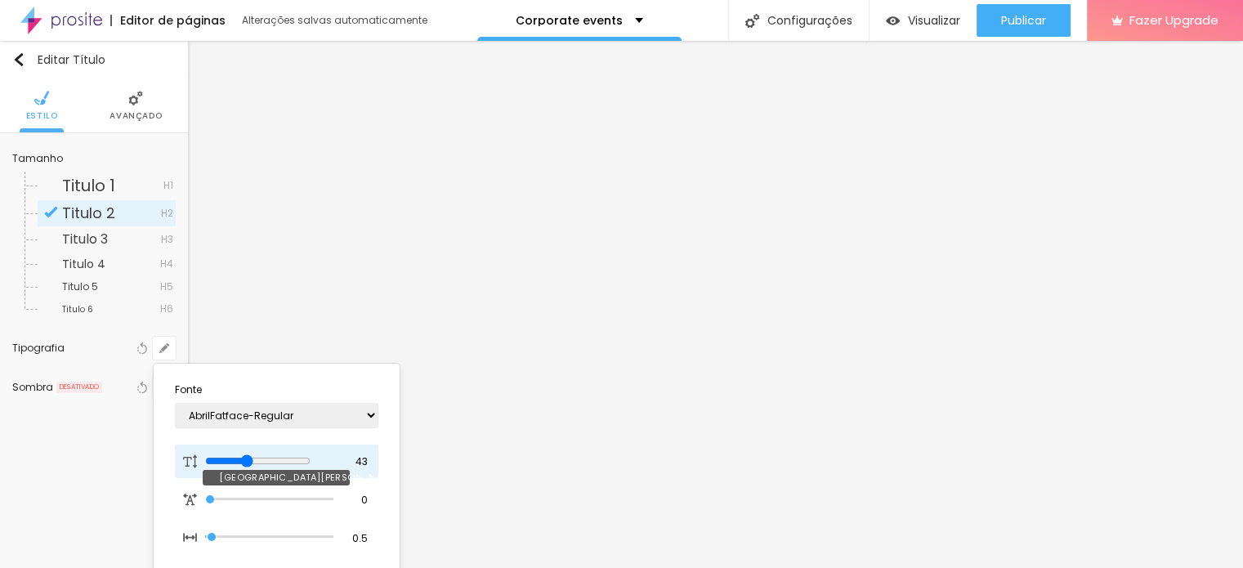
type input "46"
type input "1"
type input "47"
type input "1"
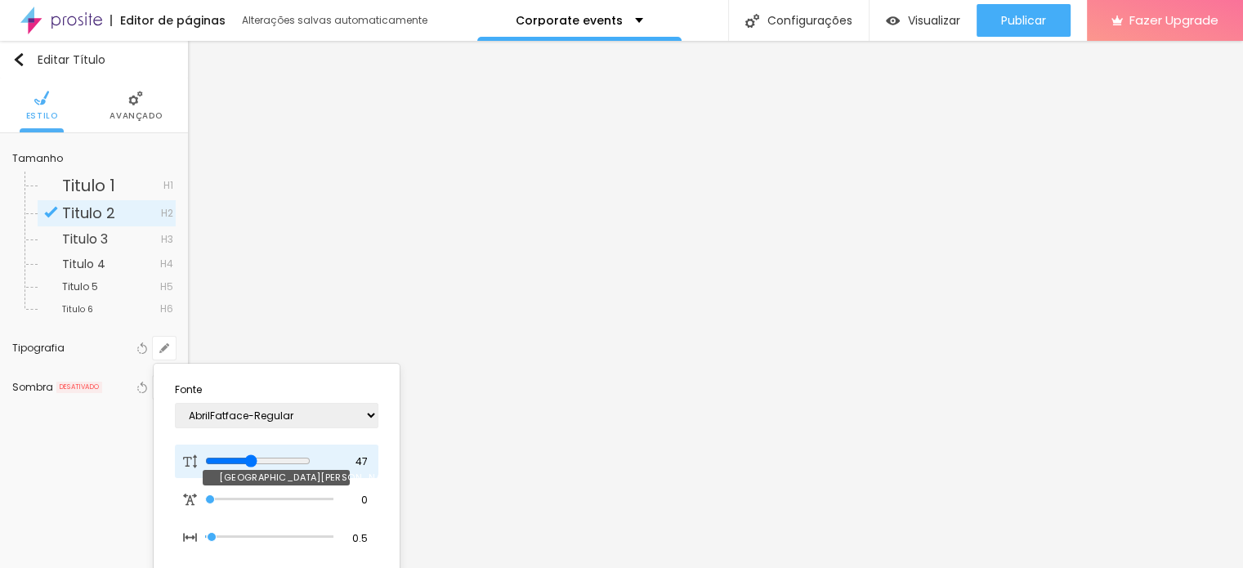
type input "49"
type input "1"
type input "52"
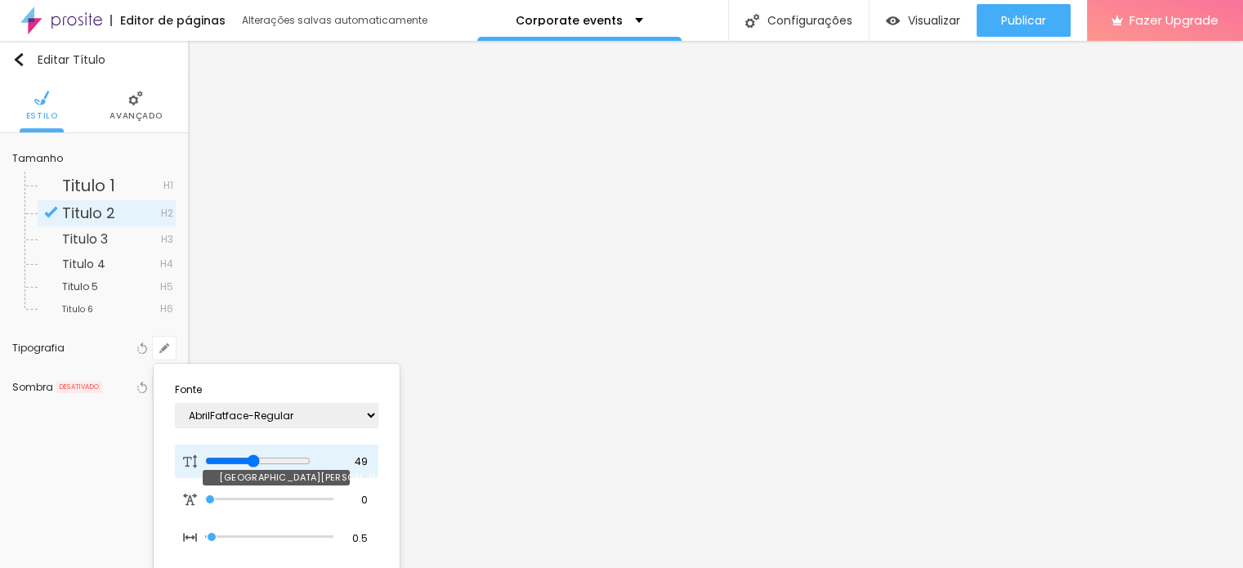
type input "1"
type input "53"
type input "1"
type input "55"
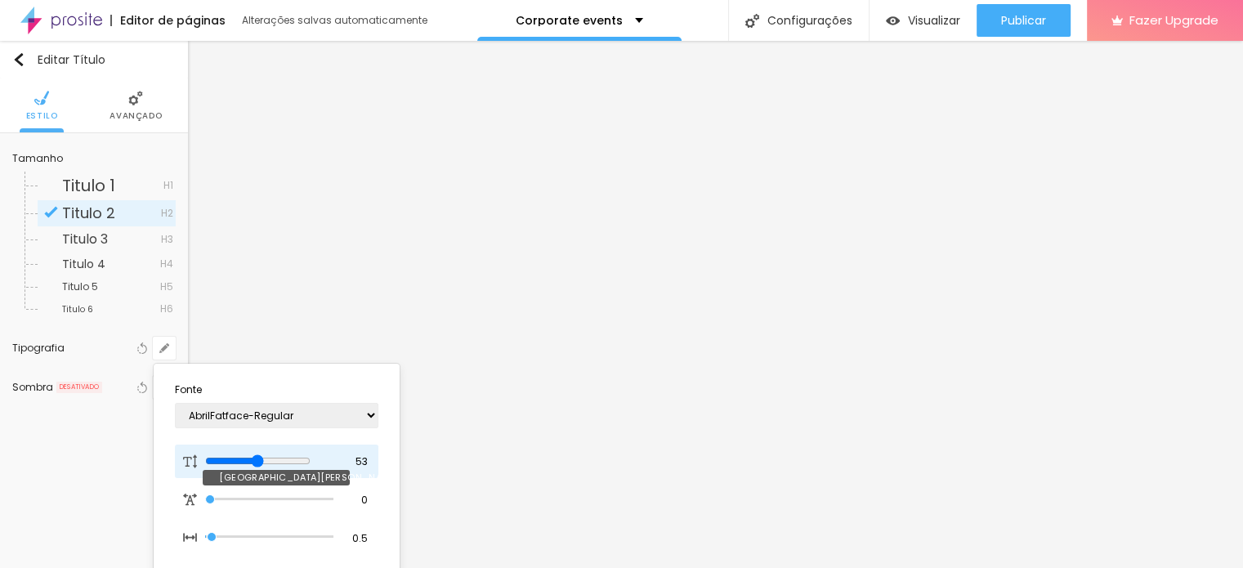
type input "55"
type input "1"
type input "56"
type input "1"
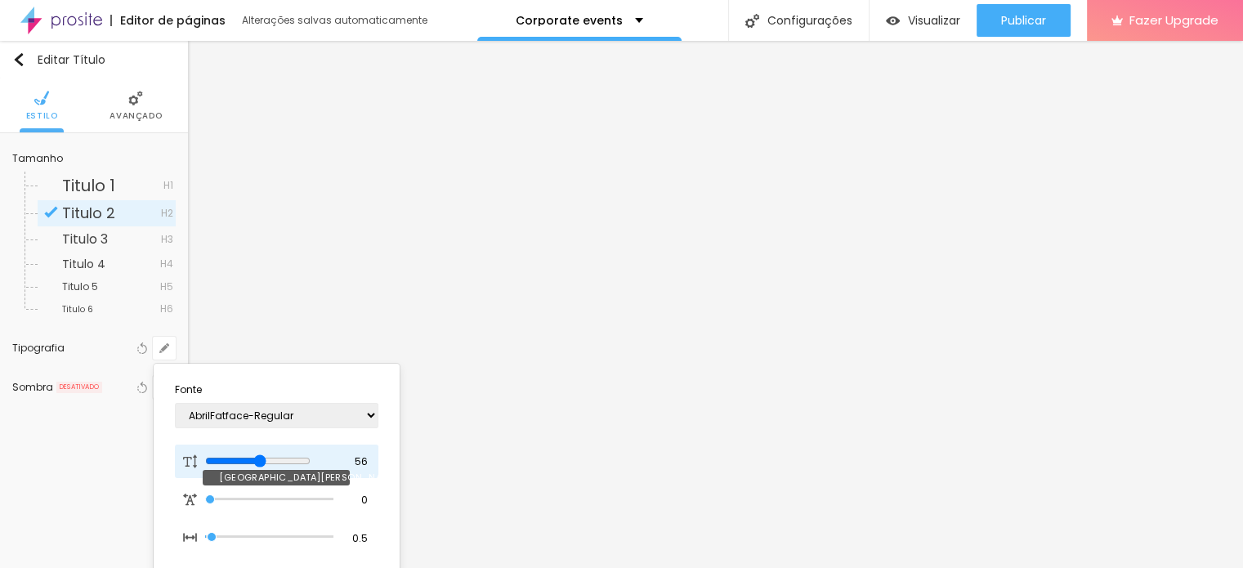
type input "61"
type input "1"
type input "63"
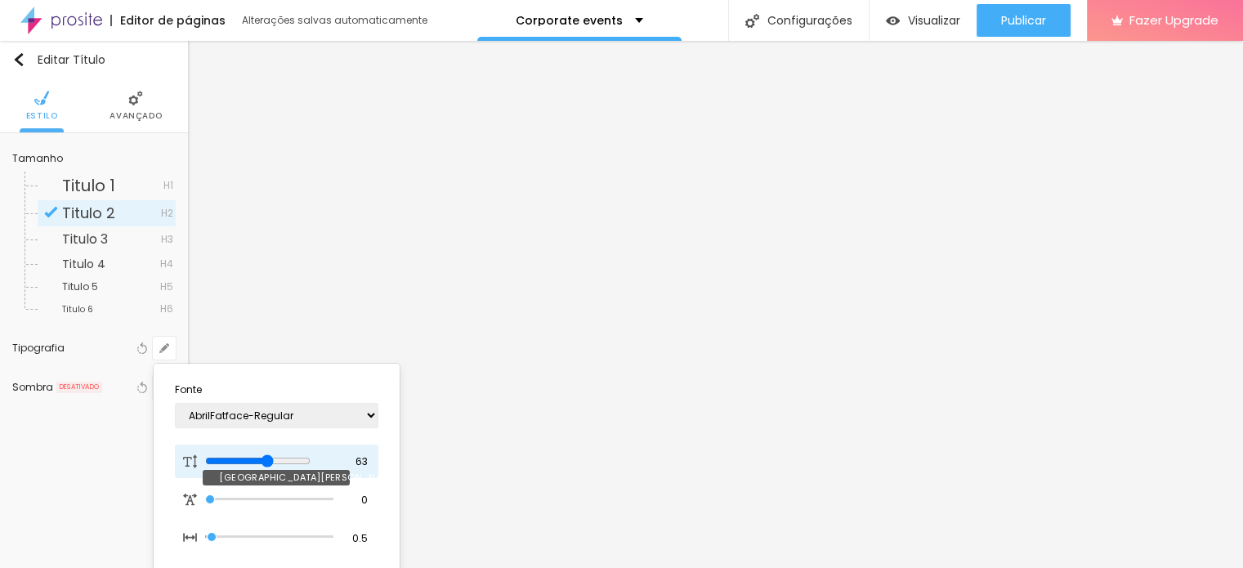
type input "1"
type input "62"
type input "1"
drag, startPoint x: 222, startPoint y: 459, endPoint x: 279, endPoint y: 463, distance: 57.4
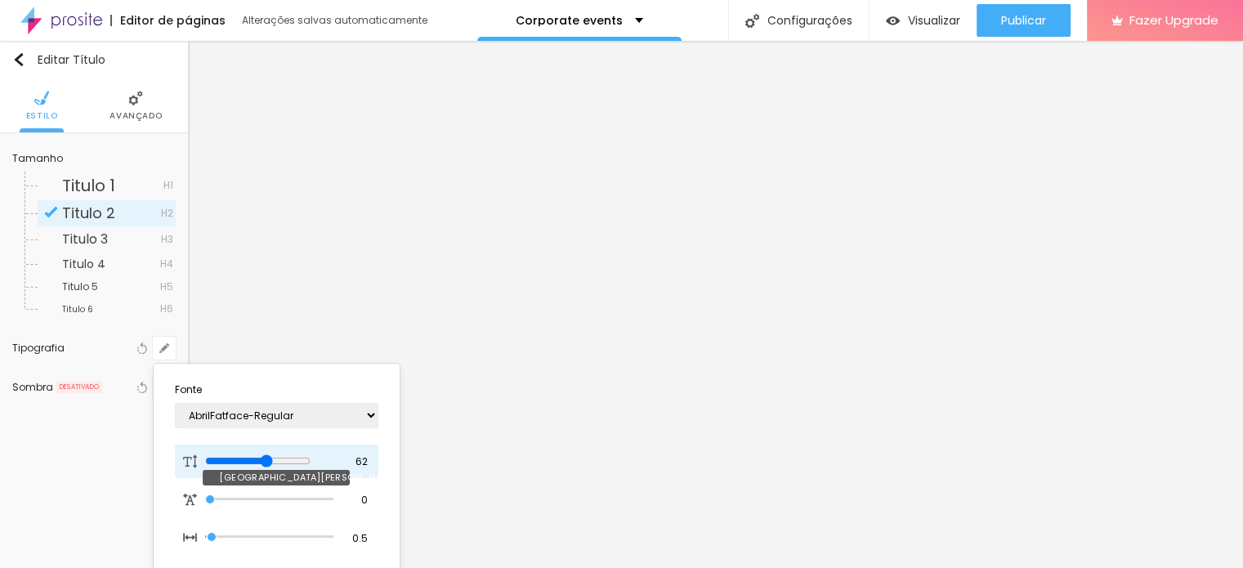
type input "62"
click at [279, 463] on input "range" at bounding box center [257, 460] width 105 height 13
click at [751, 241] on div at bounding box center [621, 284] width 1243 height 568
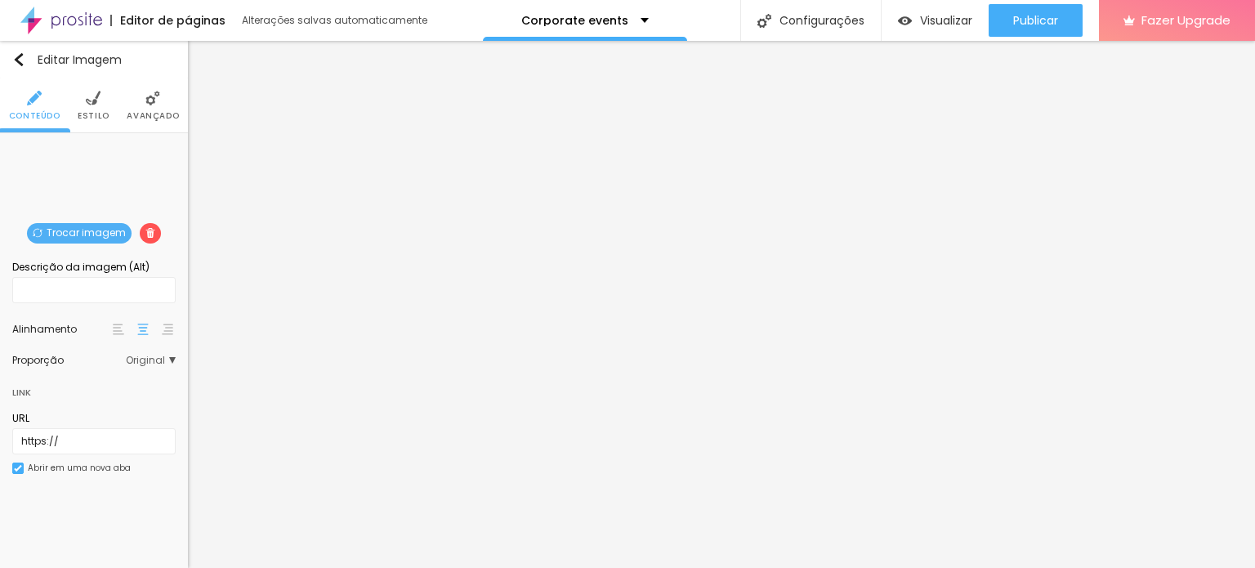
click at [94, 145] on div "Trocar imagem" at bounding box center [94, 145] width 0 height 0
click at [86, 108] on li "Estilo" at bounding box center [94, 105] width 32 height 54
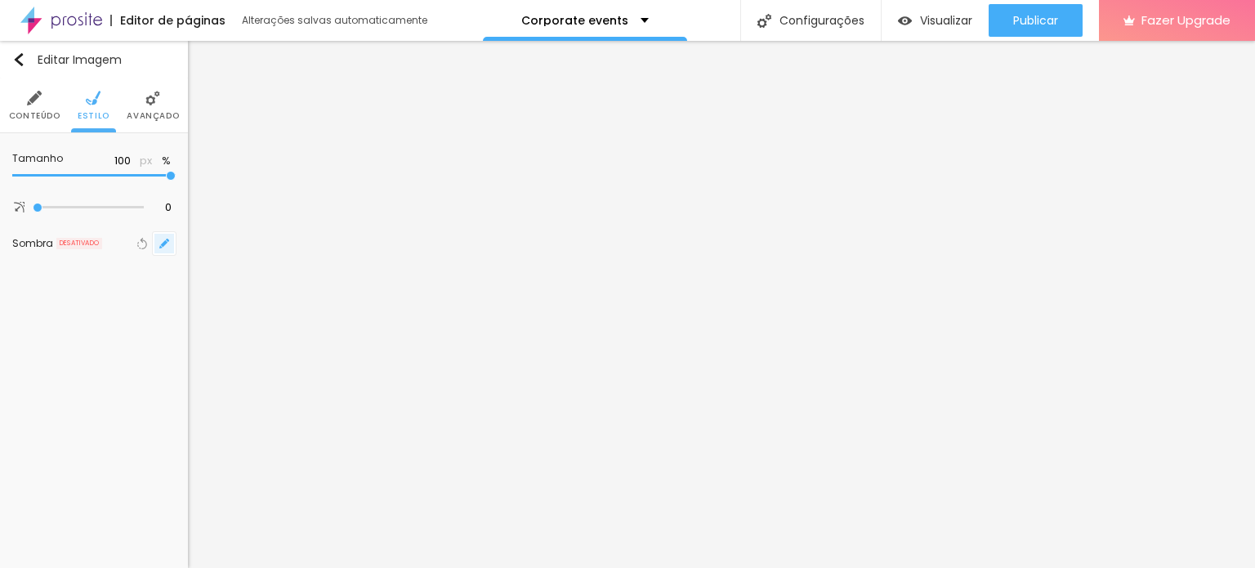
click at [162, 242] on icon "button" at bounding box center [164, 244] width 10 height 10
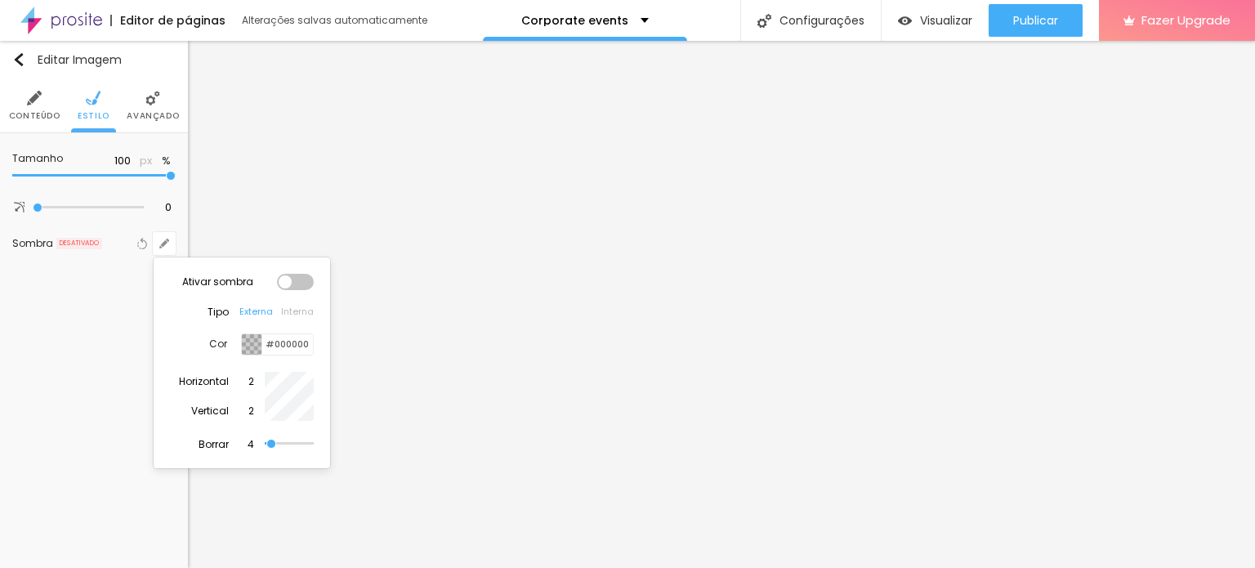
click at [291, 310] on button "Interna" at bounding box center [297, 311] width 33 height 11
click at [251, 334] on div at bounding box center [252, 344] width 20 height 20
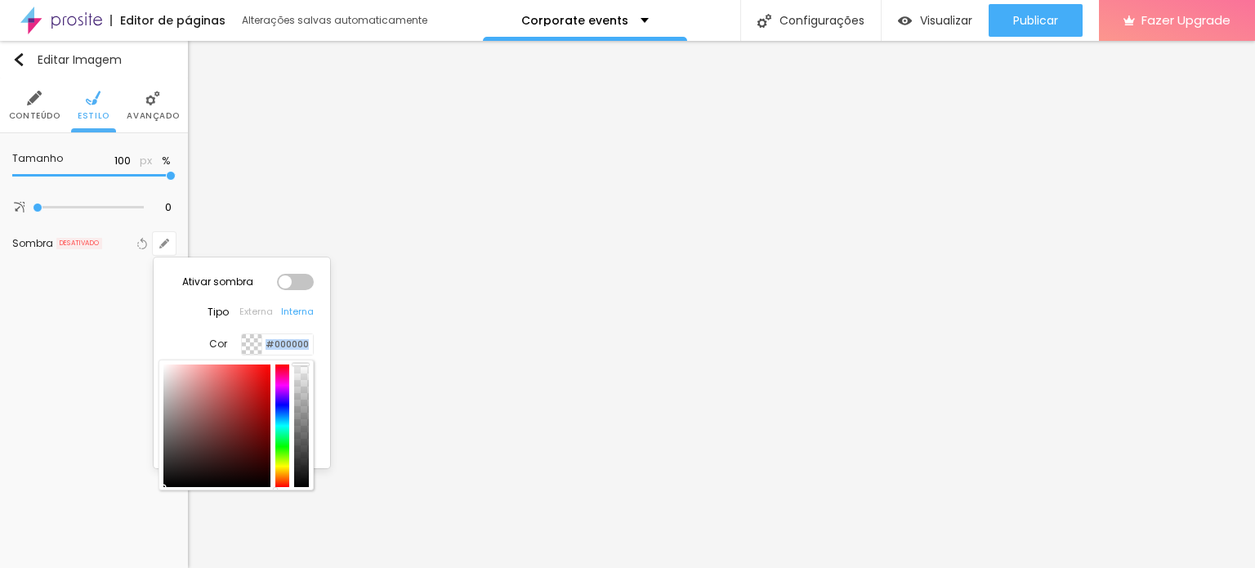
drag, startPoint x: 306, startPoint y: 382, endPoint x: 304, endPoint y: 342, distance: 39.3
click at [304, 342] on div "Cor #000000" at bounding box center [261, 344] width 105 height 22
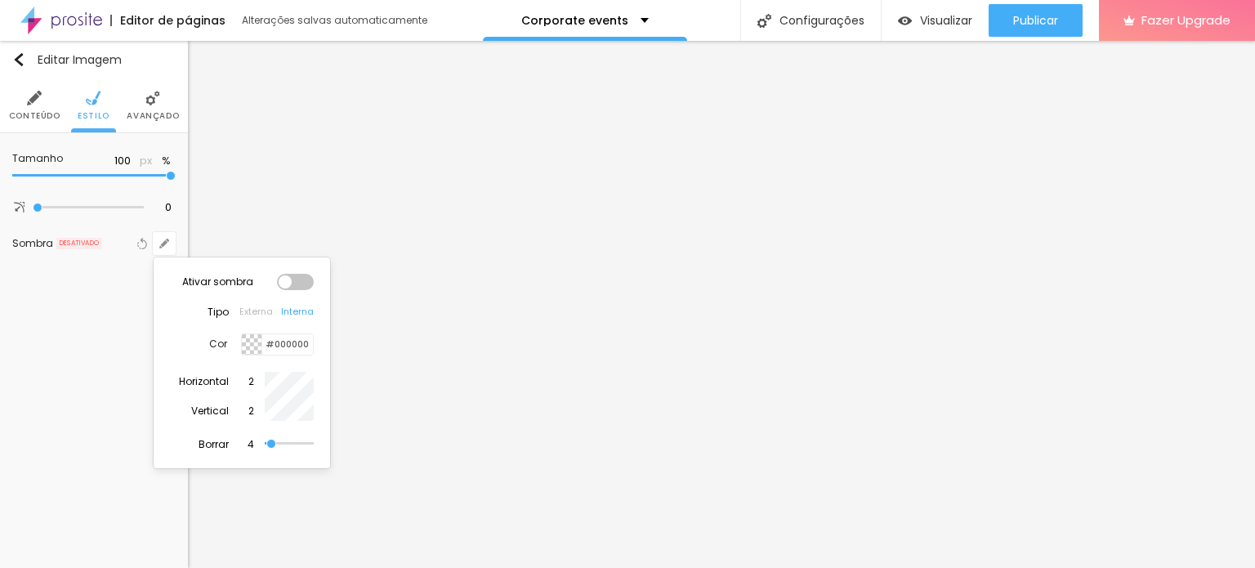
click at [147, 101] on div at bounding box center [627, 284] width 1255 height 568
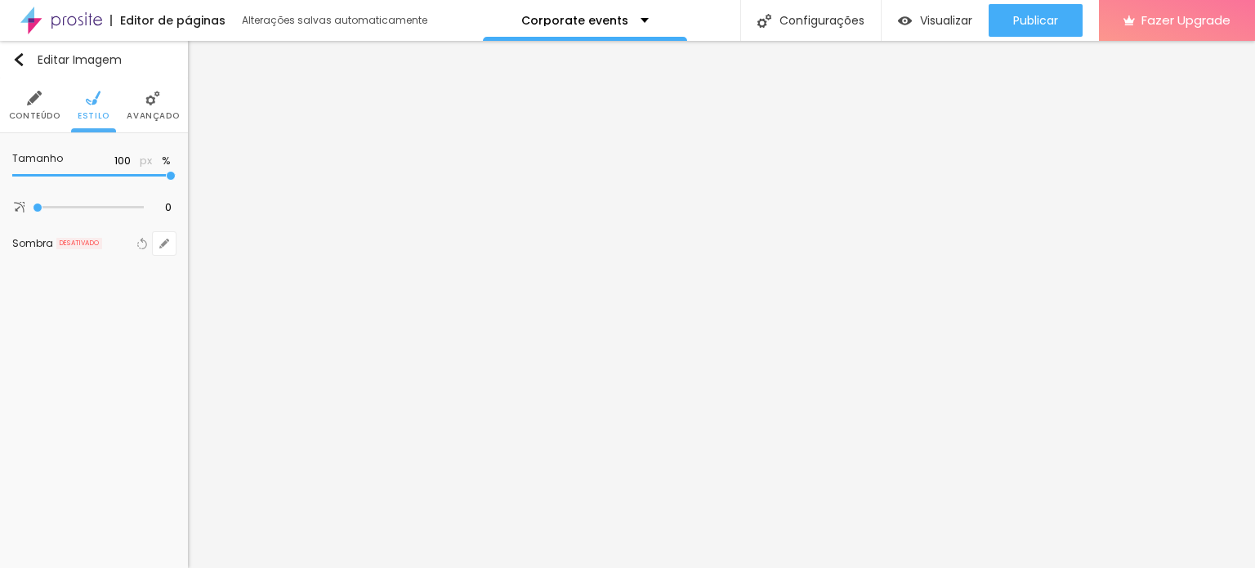
click at [148, 112] on span "Avançado" at bounding box center [153, 116] width 52 height 8
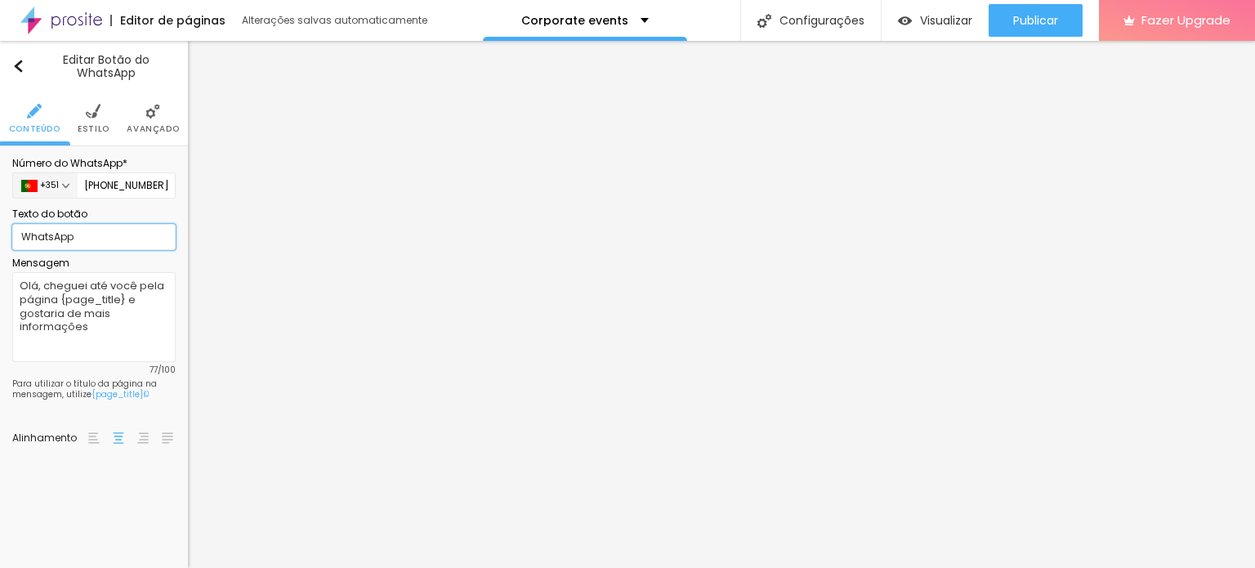
drag, startPoint x: 100, startPoint y: 238, endPoint x: 11, endPoint y: 230, distance: 89.4
click at [12, 228] on input "WhatsApp" at bounding box center [93, 237] width 163 height 26
type input "Entrar em contacto"
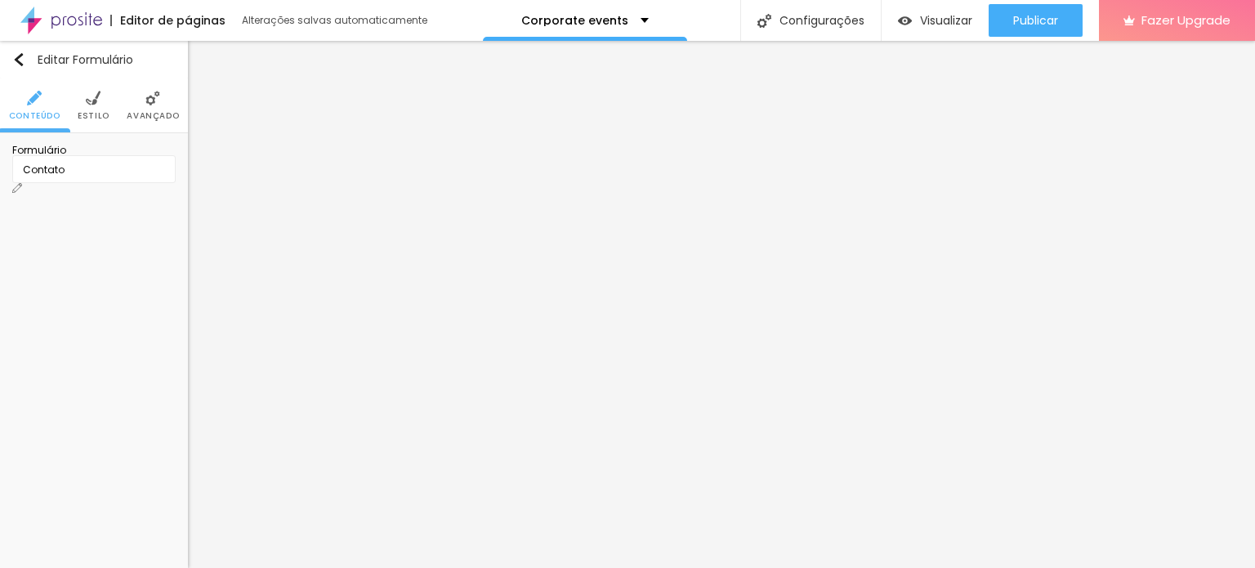
click at [165, 183] on div "Contato" at bounding box center [93, 169] width 163 height 28
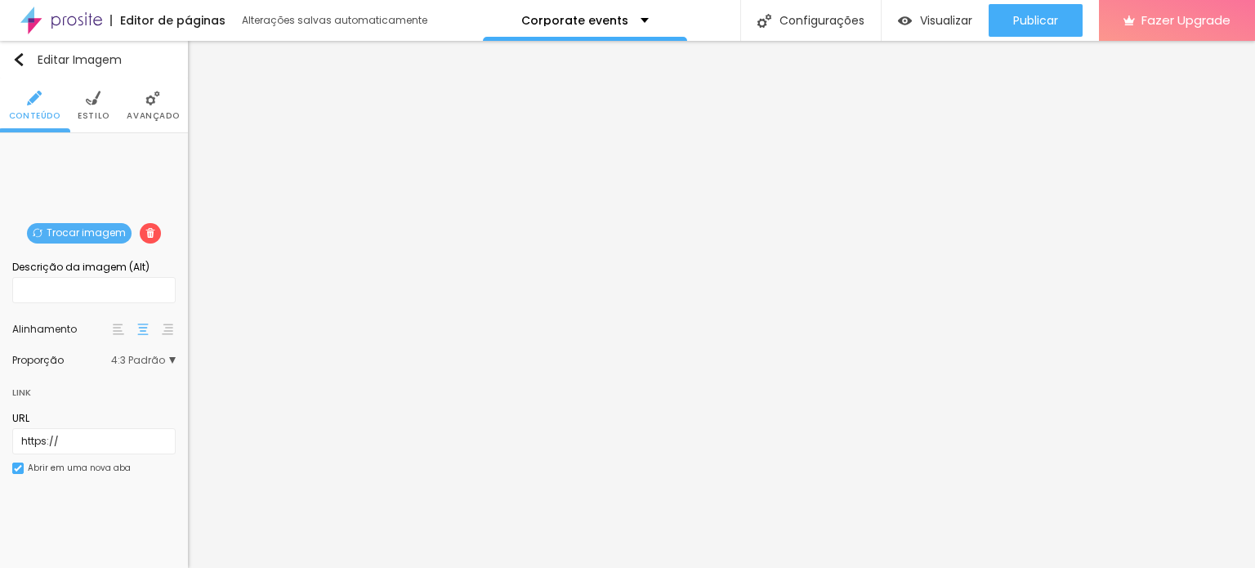
click at [88, 228] on span "Trocar imagem" at bounding box center [79, 233] width 105 height 20
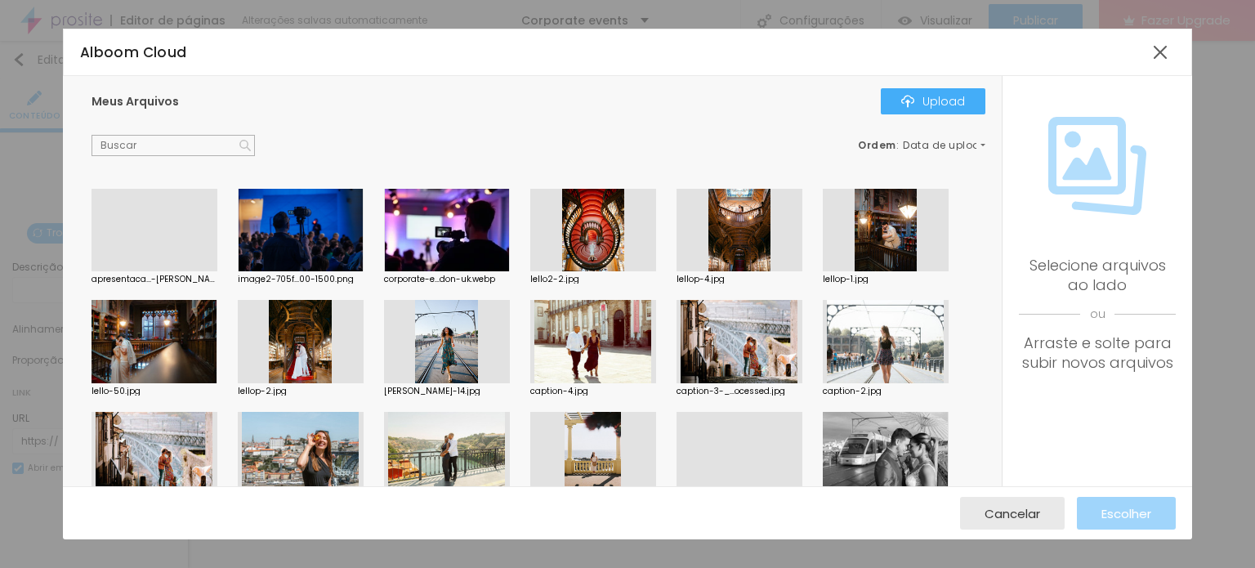
click at [279, 239] on div at bounding box center [301, 230] width 126 height 83
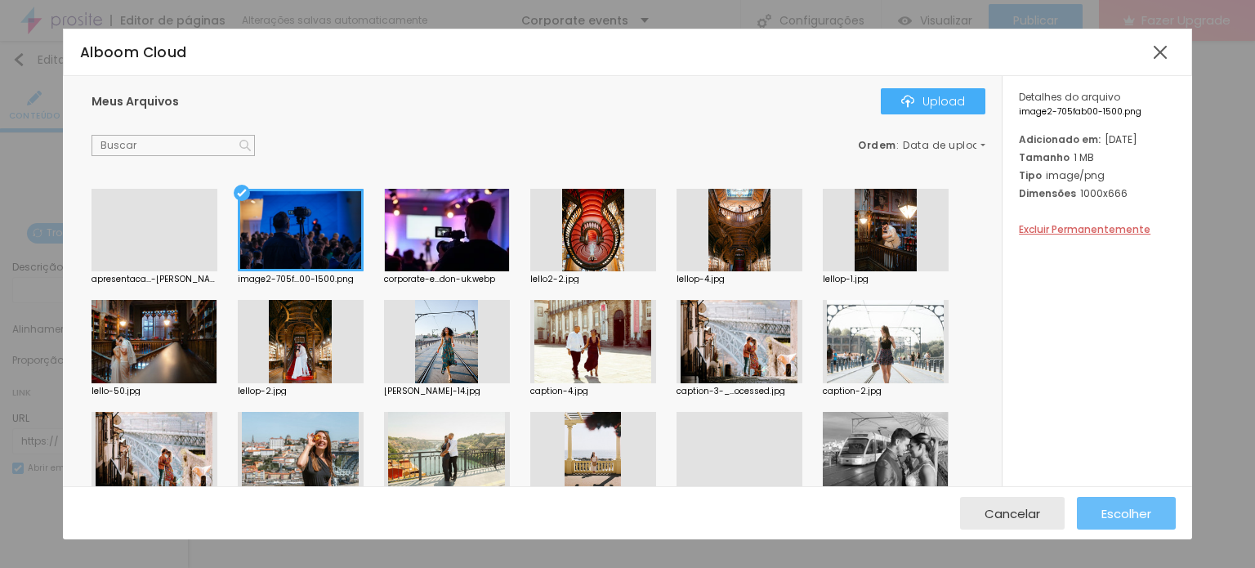
click at [1118, 516] on span "Escolher" at bounding box center [1127, 514] width 50 height 14
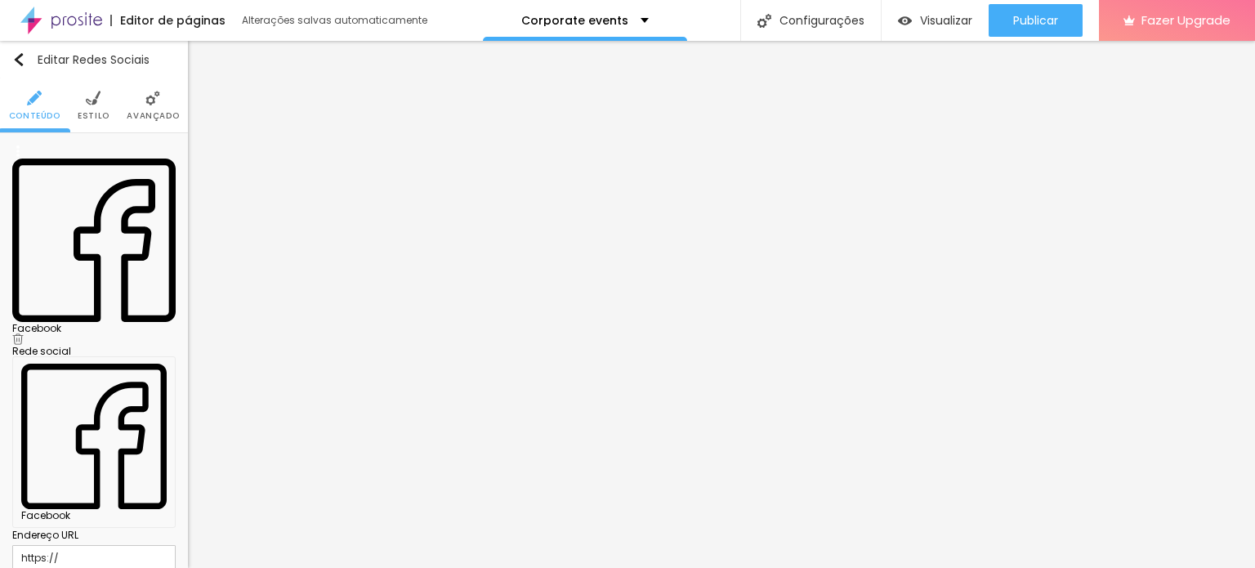
click at [24, 333] on img at bounding box center [17, 338] width 11 height 11
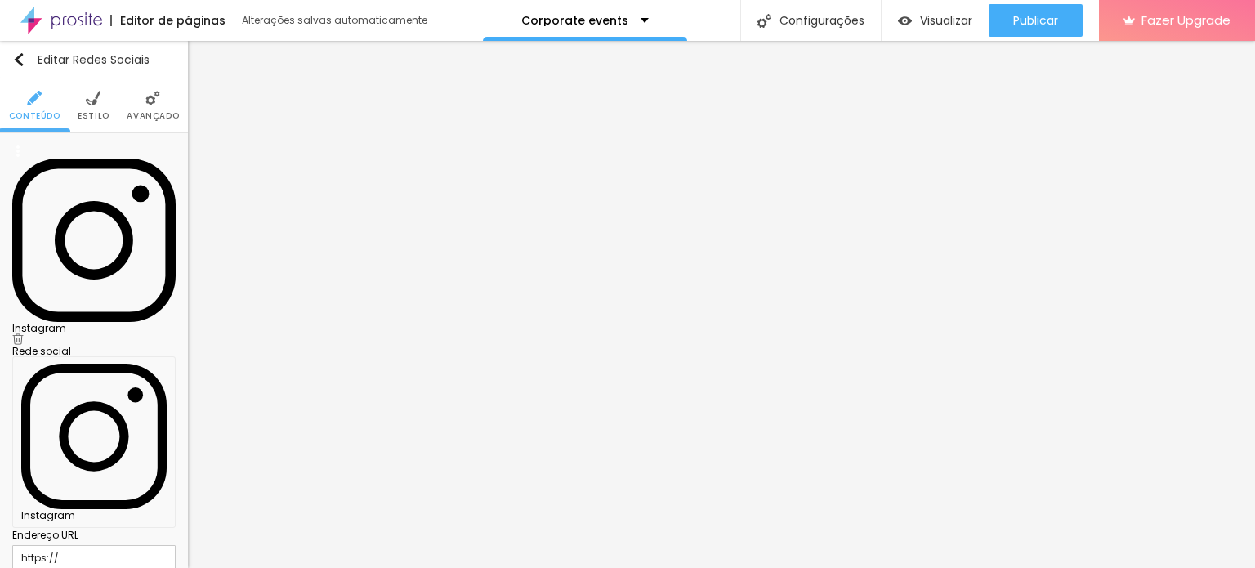
click at [116, 324] on div "Instagram" at bounding box center [93, 329] width 163 height 10
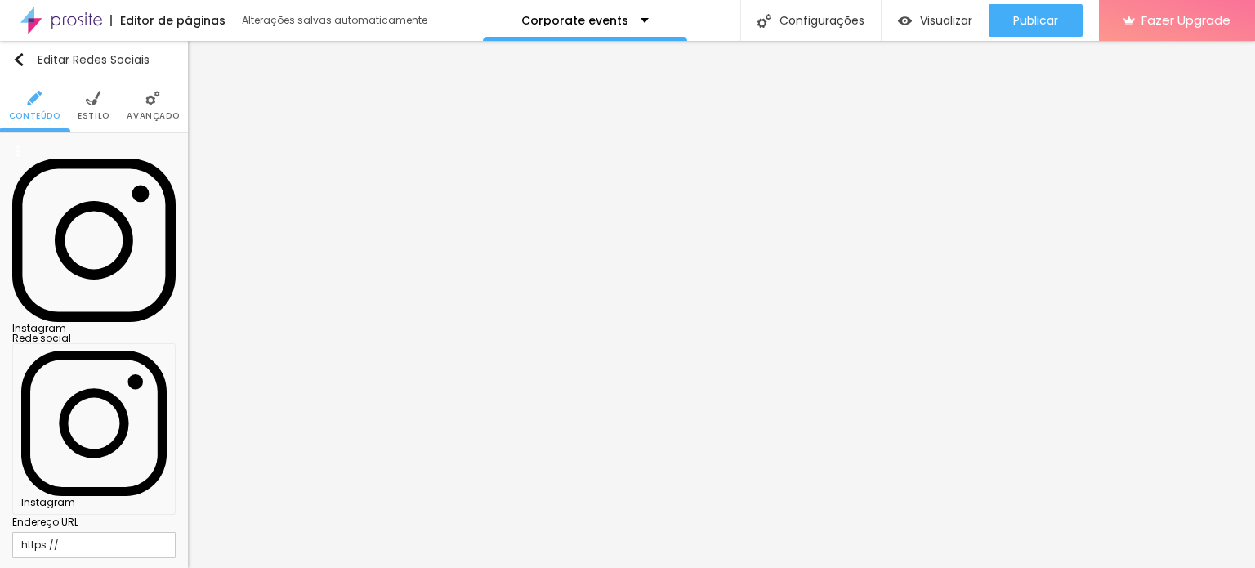
click at [97, 532] on input "https://" at bounding box center [93, 545] width 163 height 26
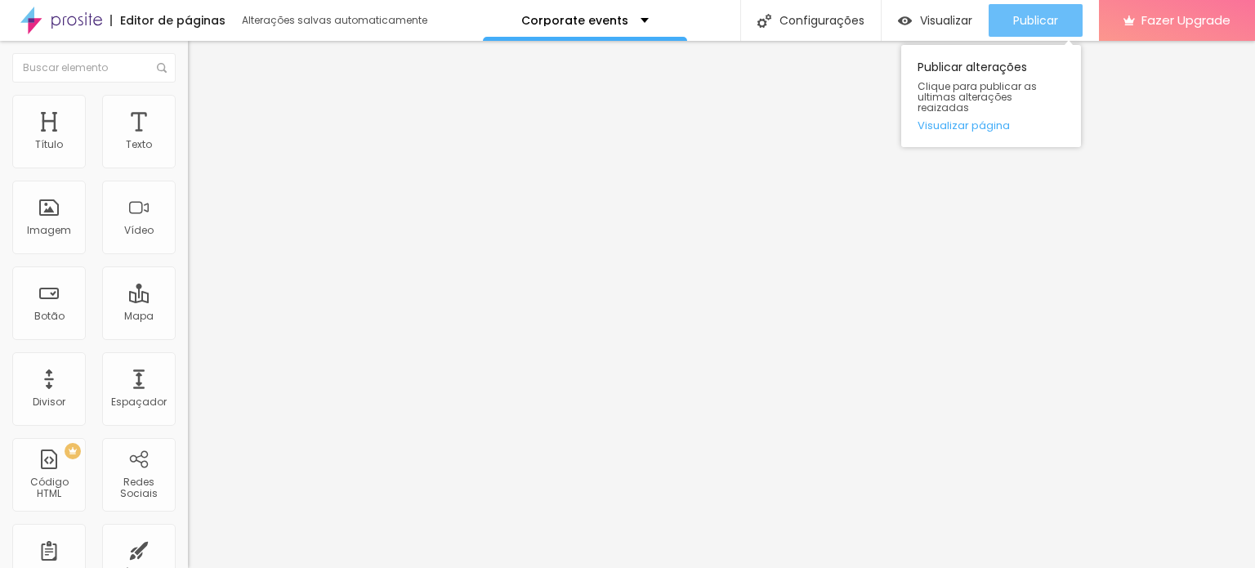
click at [1035, 16] on span "Publicar" at bounding box center [1035, 20] width 45 height 13
